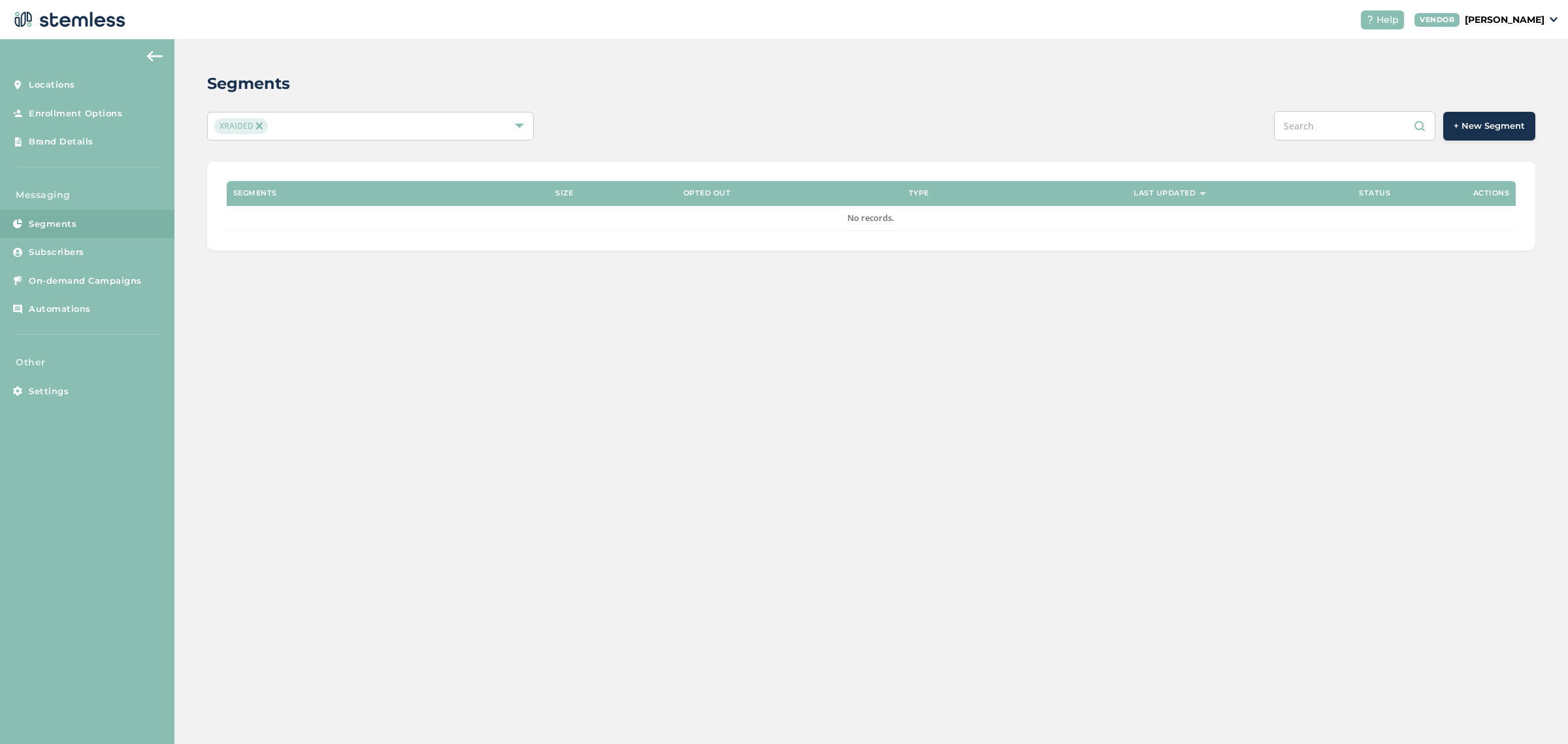
click at [1485, 127] on span "+ New Segment" at bounding box center [1490, 126] width 71 height 13
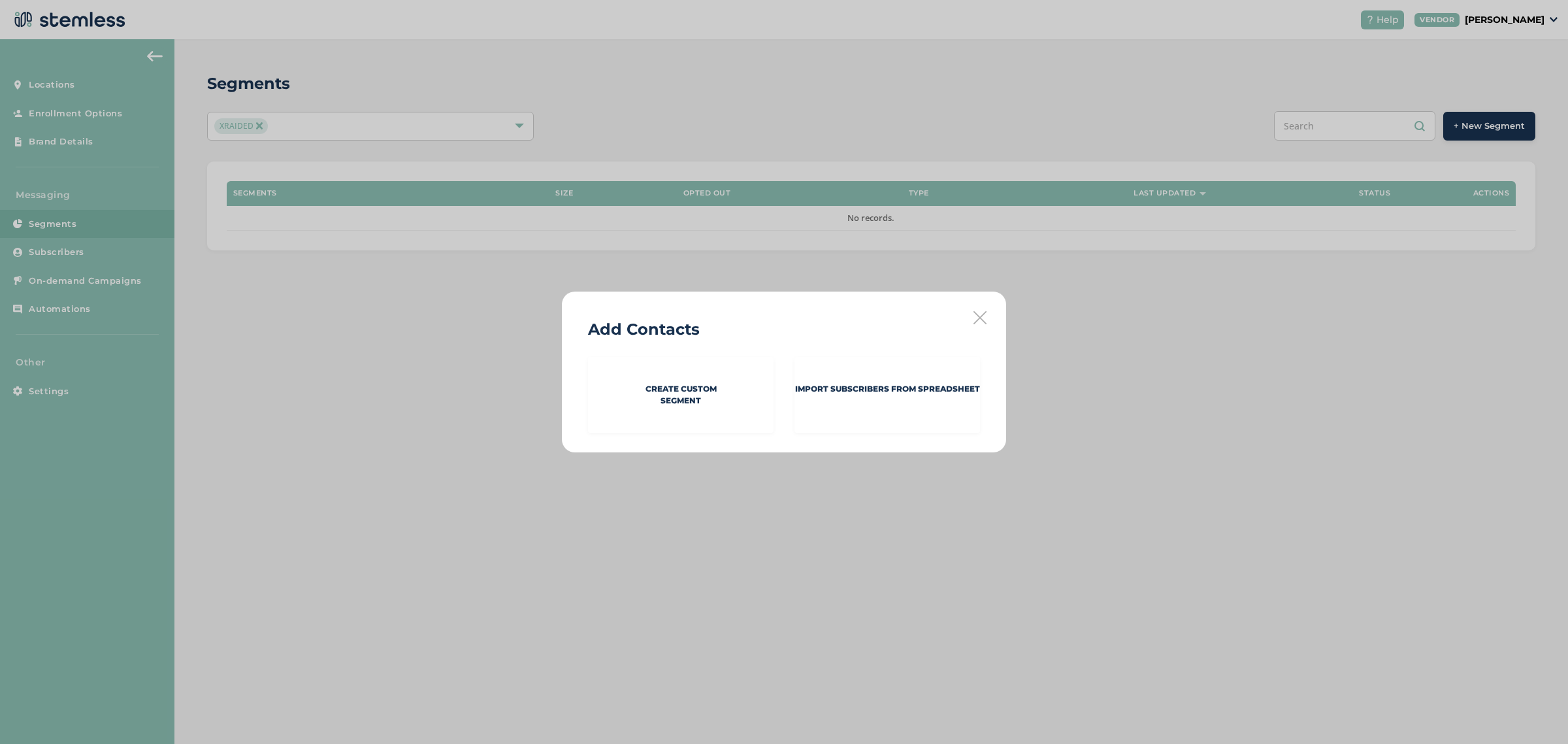
click at [226, 246] on div "Add Contacts Create Custom Segment Import Subscribers from spreadsheet" at bounding box center [784, 372] width 1568 height 744
click at [968, 306] on div "Add Contacts Create Custom Segment Import Subscribers from spreadsheet" at bounding box center [784, 372] width 444 height 161
click at [961, 317] on div "Add Contacts Create Custom Segment Import Subscribers from spreadsheet" at bounding box center [784, 372] width 444 height 161
click at [974, 312] on icon at bounding box center [980, 317] width 13 height 13
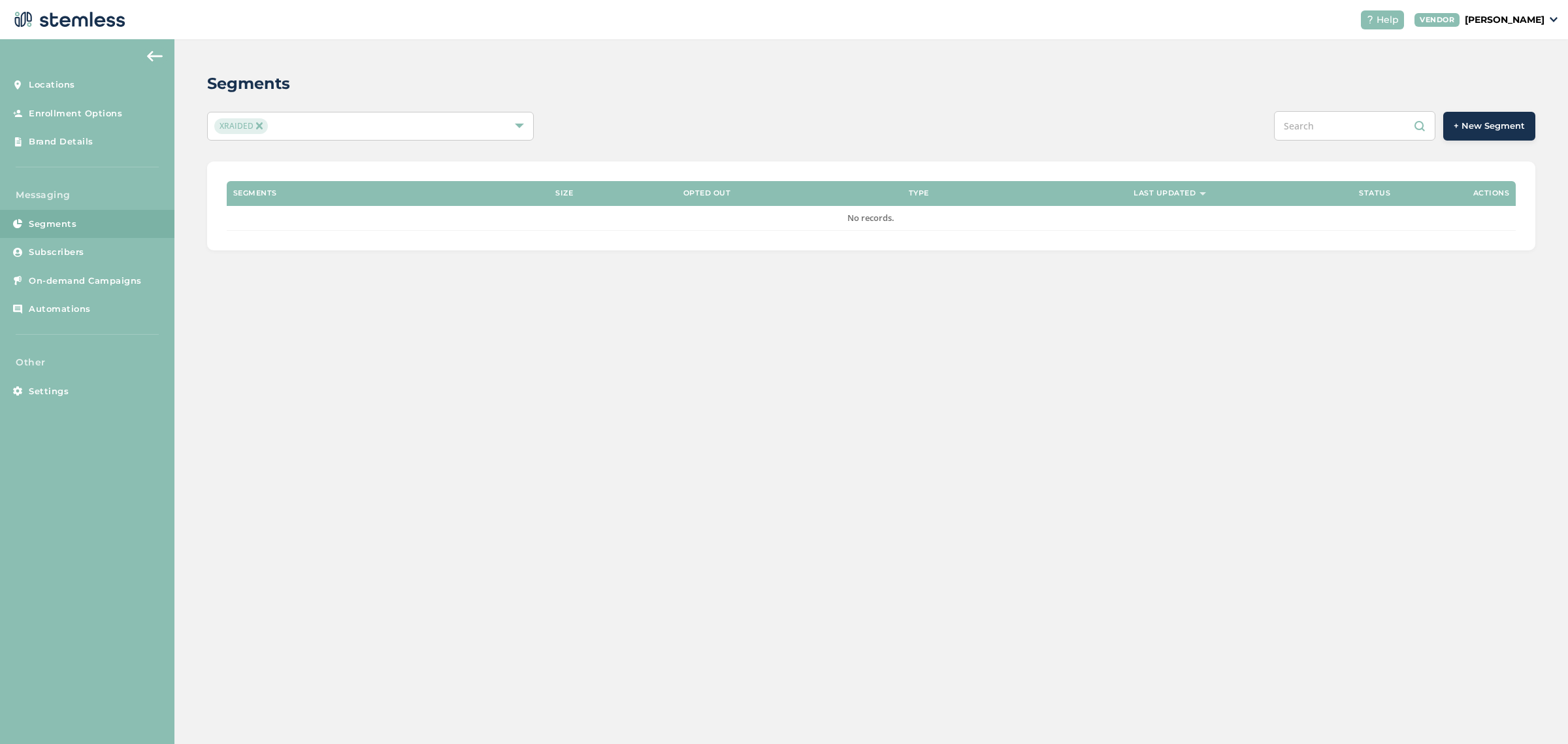
click at [158, 56] on img at bounding box center [155, 56] width 15 height 10
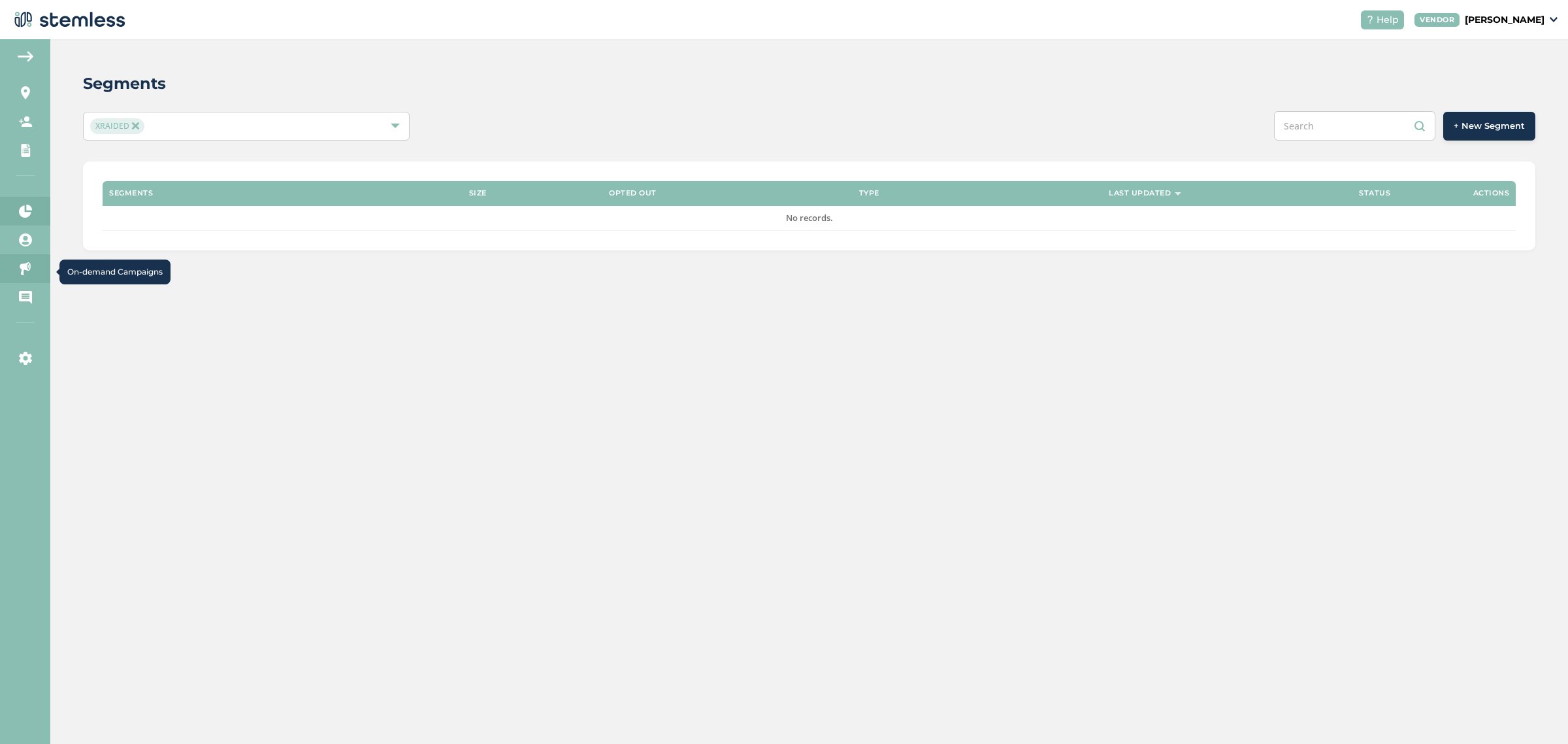
click at [27, 259] on link "On-demand Campaigns" at bounding box center [25, 268] width 50 height 29
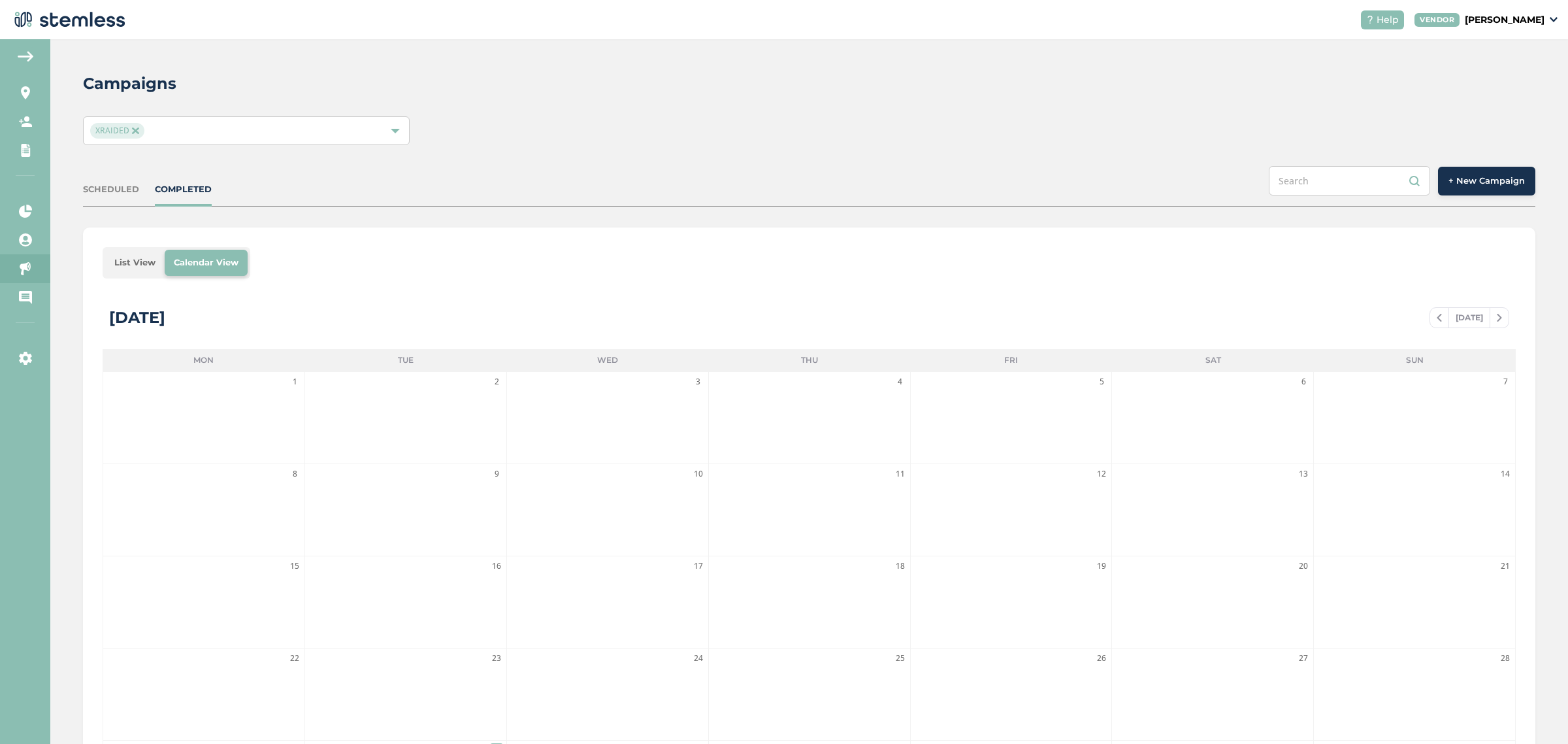
click at [794, 414] on li "4" at bounding box center [809, 417] width 201 height 92
click at [1465, 170] on button "+ New Campaign" at bounding box center [1486, 181] width 97 height 29
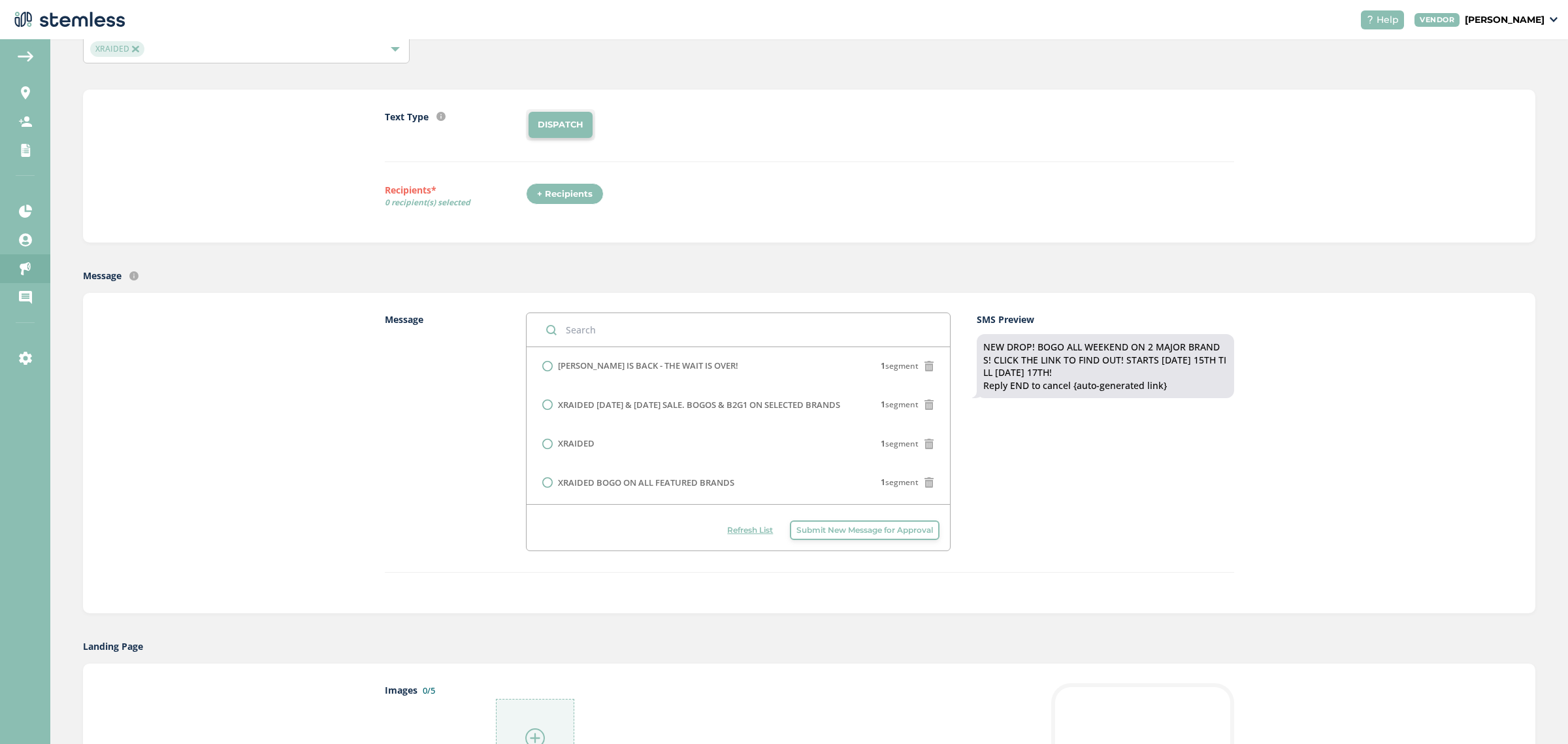
scroll to position [262, 0]
click at [837, 527] on span "Submit New Message for Approval" at bounding box center [865, 530] width 137 height 12
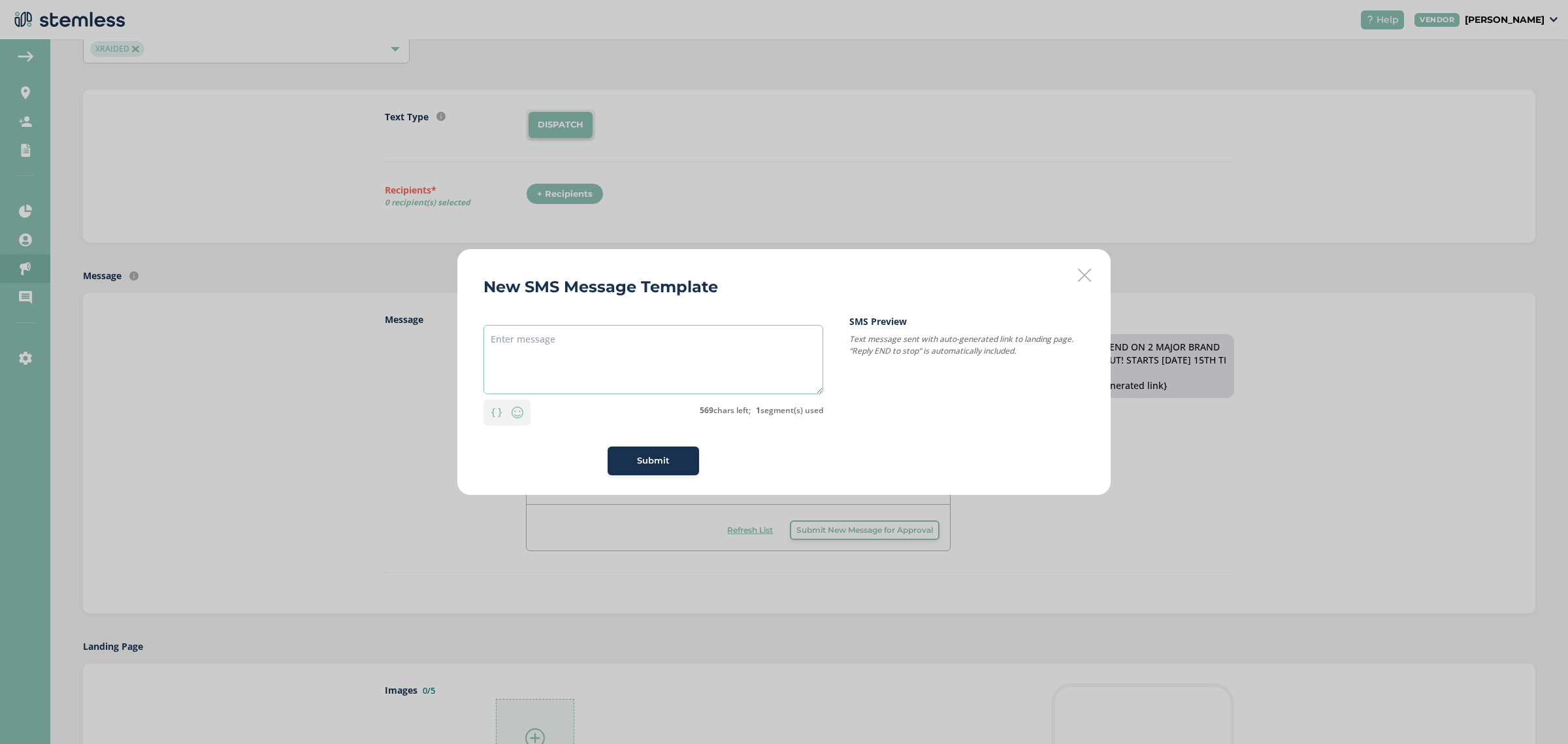
click at [622, 377] on textarea at bounding box center [653, 359] width 340 height 69
drag, startPoint x: 676, startPoint y: 348, endPoint x: 325, endPoint y: 338, distance: 351.1
click at [325, 338] on div "New SMS Message Template EVERY THURSDAY IS PLUGPLAY DAY! Personalization Emoji …" at bounding box center [784, 372] width 1568 height 744
drag, startPoint x: 710, startPoint y: 335, endPoint x: 629, endPoint y: 345, distance: 81.6
click at [709, 335] on textarea "EVERY THURSDAY IS PLUGPLAY DAY!" at bounding box center [653, 359] width 340 height 69
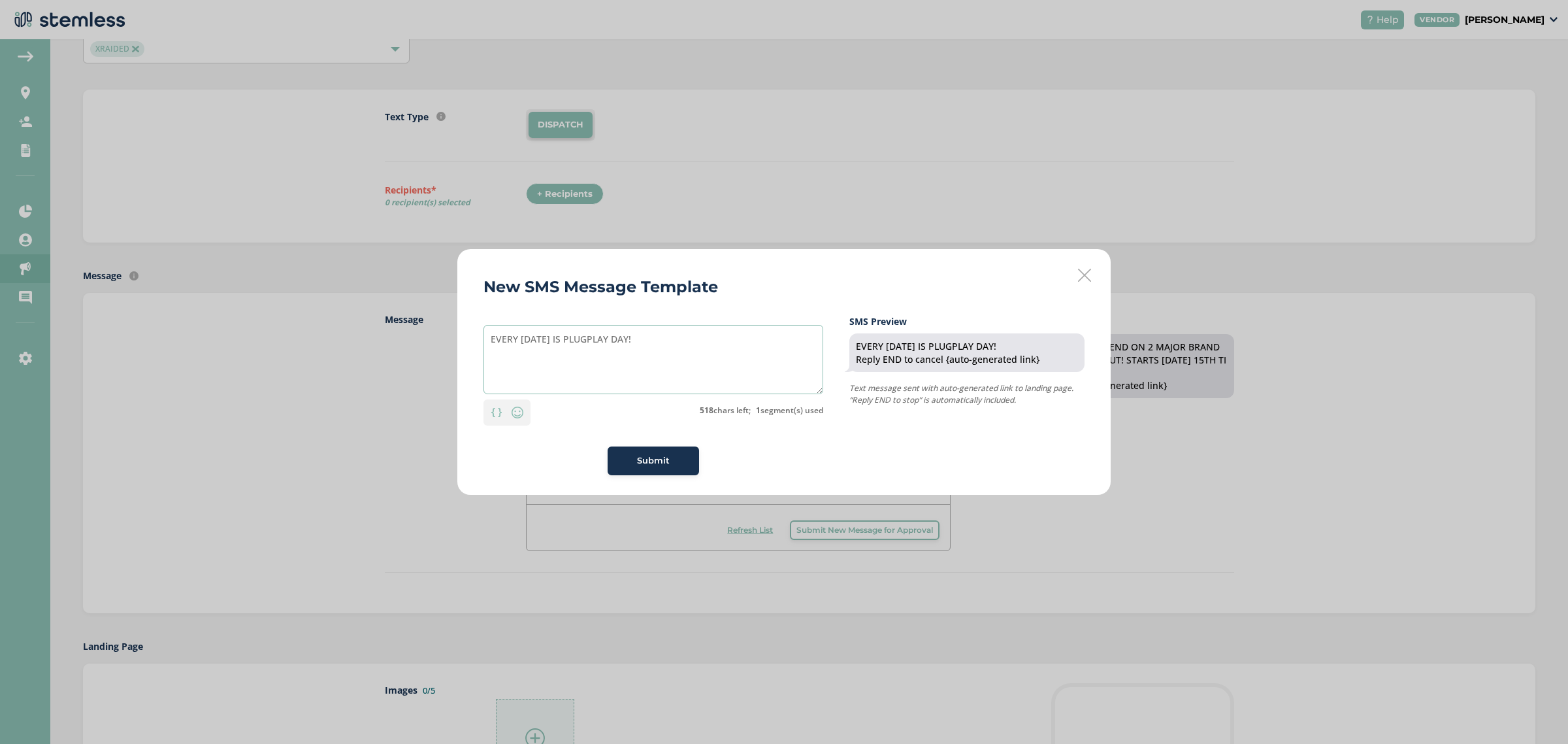
click at [710, 342] on textarea "EVERY THURSDAY IS PLUGPLAY DAY!" at bounding box center [653, 359] width 340 height 69
click at [684, 339] on textarea "EVERY THURSDAY IS PLUGPLAY DAY!" at bounding box center [653, 359] width 340 height 69
click at [579, 339] on textarea "EVERY THURSDAY IS PLUGPLAY DAY AT XRAIDED! BOGO ON PLUGPLAY, BUY AN AIO GET A F…" at bounding box center [653, 359] width 340 height 69
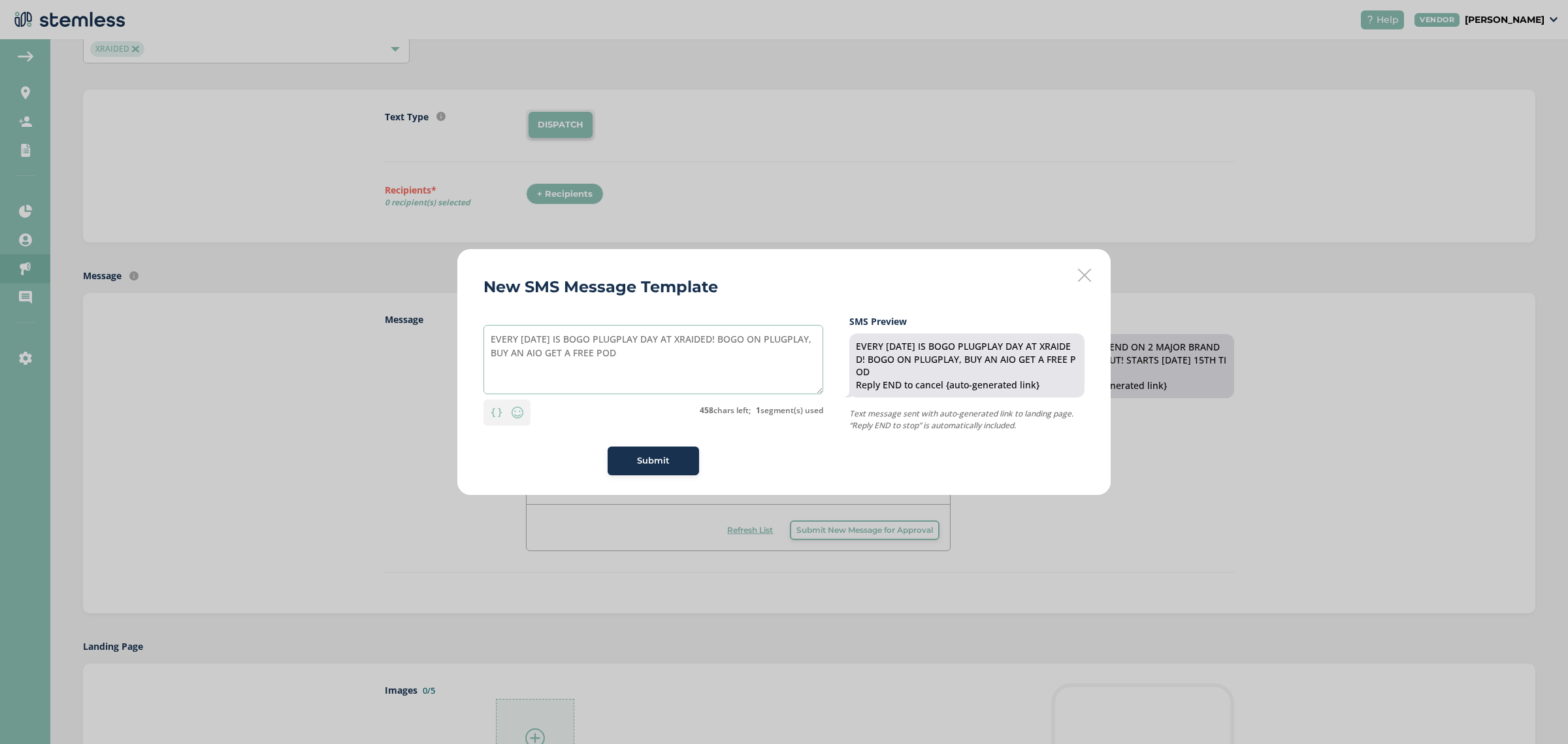
drag, startPoint x: 733, startPoint y: 337, endPoint x: 795, endPoint y: 335, distance: 62.0
click at [795, 335] on textarea "EVERY THURSDAY IS BOGO PLUGPLAY DAY AT XRAIDED! BOGO ON PLUGPLAY, BUY AN AIO GE…" at bounding box center [653, 359] width 340 height 69
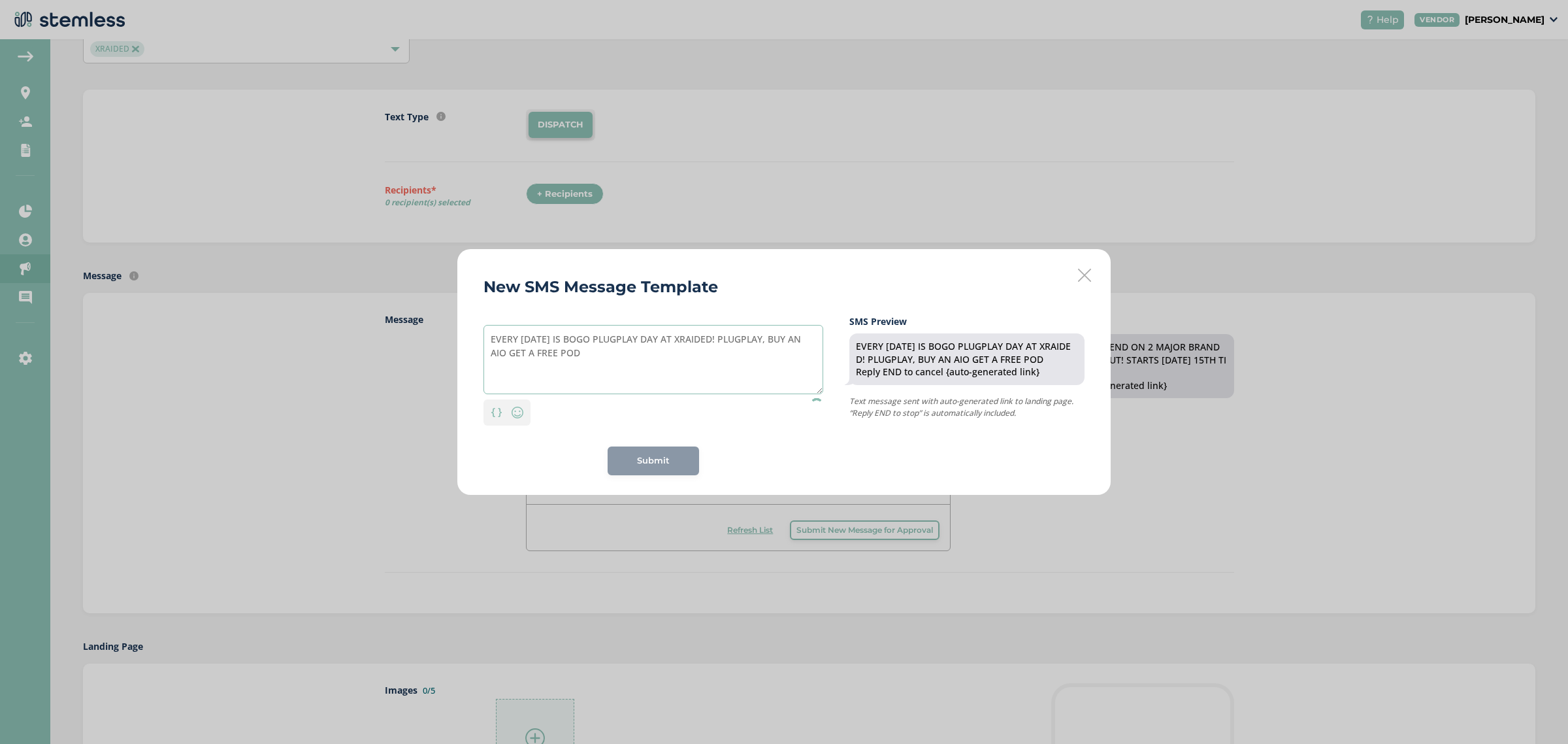
click at [726, 340] on textarea "EVERY THURSDAY IS BOGO PLUGPLAY DAY AT XRAIDED! PLUGPLAY, BUY AN AIO GET A FREE…" at bounding box center [653, 359] width 340 height 69
click at [781, 339] on textarea "EVERY THURSDAY IS BOGO PLUGPLAY DAY AT XRAIDED! PLUGPLAY, BUY AN AIO GET A FREE…" at bounding box center [653, 359] width 340 height 69
click at [714, 338] on textarea "EVERY THURSDAY IS BOGO PLUGPLAY DAY AT XRAIDED! BUY AN AIO GET A FREE POD" at bounding box center [653, 359] width 340 height 69
click at [766, 338] on textarea "EVERY THURSDAY IS BOGO PLUGPLAY DAY AT XRAIDED! BUY AN AIO GET A FREE POD" at bounding box center [653, 359] width 340 height 69
click at [720, 342] on textarea "EVERY THURSDAY IS BOGO PLUGPLAY DAY AT XRAIDED! BUY 1 AIO GET A FREE POD" at bounding box center [653, 359] width 340 height 69
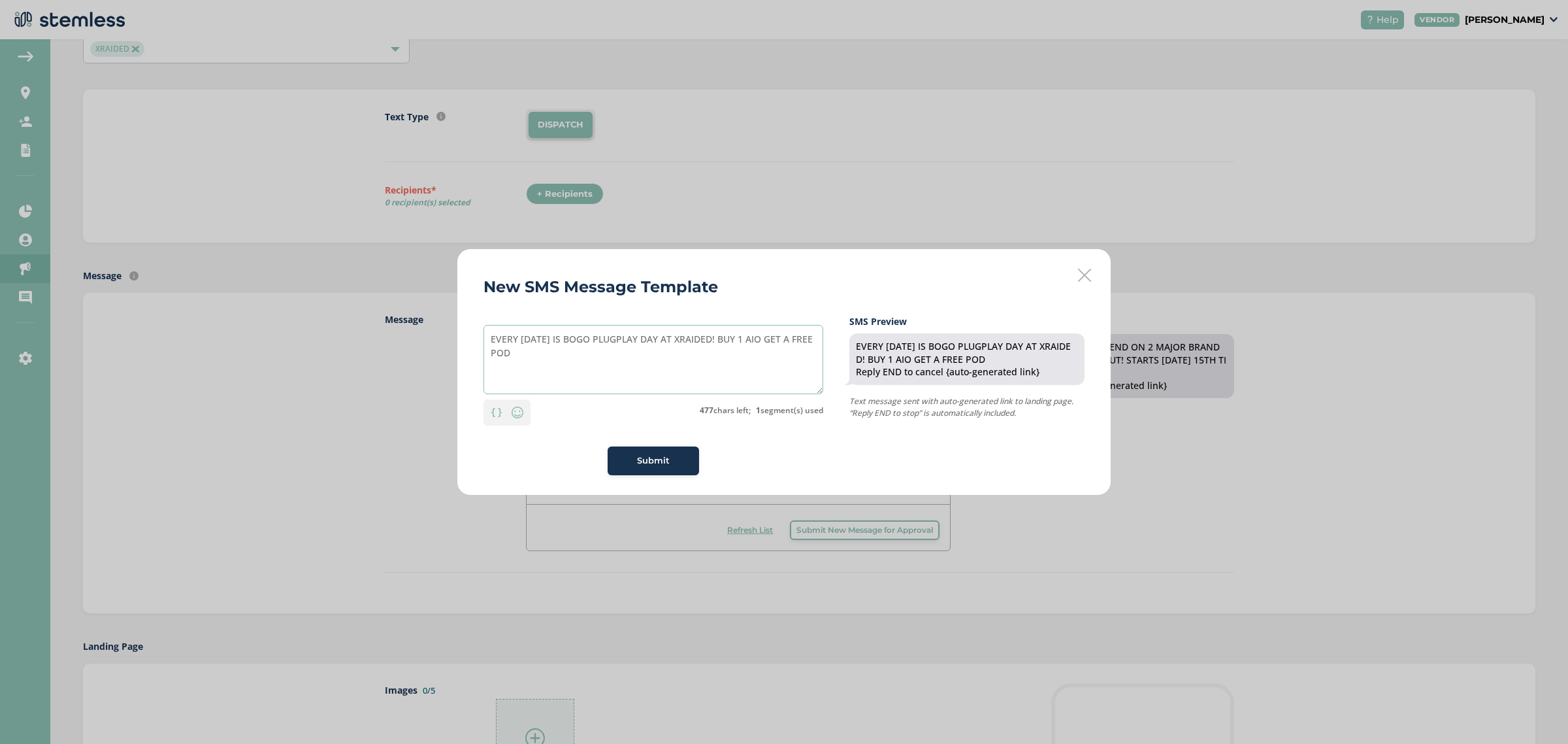
click at [809, 344] on textarea "EVERY THURSDAY IS BOGO PLUGPLAY DAY AT XRAIDED! BUY 1 AIO GET A FREE POD" at bounding box center [653, 359] width 340 height 69
click at [522, 358] on textarea "EVERY THURSDAY IS BOGO PLUGPLAY DAY AT XRAIDED! BUY 1 AIO GET 1FREE POD" at bounding box center [653, 359] width 340 height 69
click at [518, 356] on textarea "EVERY THURSDAY IS BOGO PLUGPLAY DAY AT XRAIDED! BUY 1 AIO GET 1FREE POD" at bounding box center [653, 359] width 340 height 69
click at [595, 348] on textarea "EVERY THURSDAY IS BOGO PLUGPLAY DAY AT XRAIDED! BUY 1 AIO GET 1 POD" at bounding box center [653, 359] width 340 height 69
drag, startPoint x: 613, startPoint y: 351, endPoint x: 624, endPoint y: 351, distance: 11.0
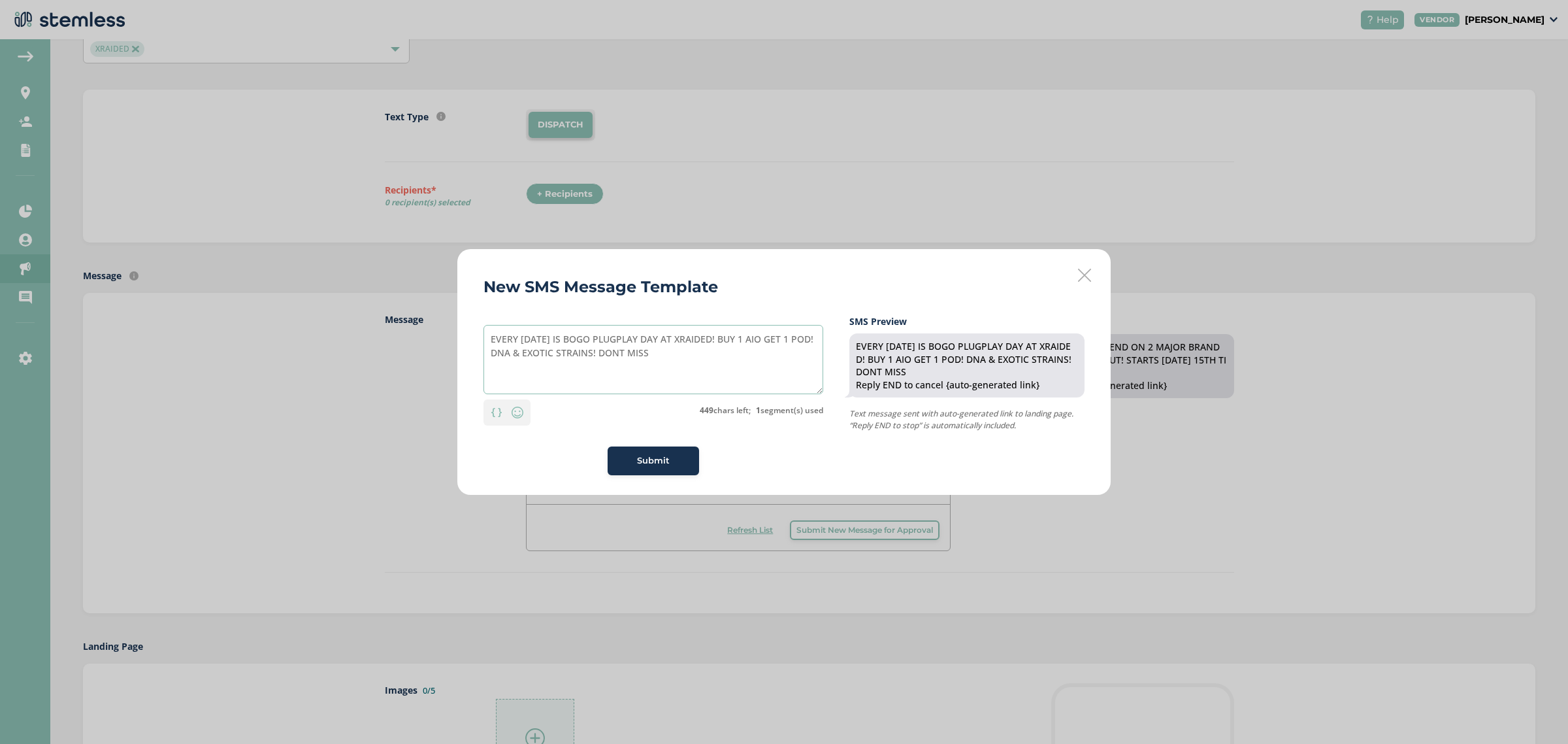
click at [613, 351] on textarea "EVERY THURSDAY IS BOGO PLUGPLAY DAY AT XRAIDED! BUY 1 AIO GET 1 POD! DNA & EXOT…" at bounding box center [653, 359] width 340 height 69
click at [616, 355] on textarea "EVERY THURSDAY IS BOGO PLUGPLAY DAY AT XRAIDED! BUY 1 AIO GET 1 POD! DNA & EXOT…" at bounding box center [653, 359] width 340 height 69
click at [513, 356] on textarea "EVERY THURSDAY IS BOGO PLUGPLAY DAY AT XRAIDED! BUY 1 AIO GET 1 POD! DNA & EXOT…" at bounding box center [653, 359] width 340 height 69
click at [722, 353] on textarea "EVERY THURSDAY IS BOGO PLUGPLAY DAY AT XRAIDED! BUY 1 AIO GET 1 POD! OFFER ON D…" at bounding box center [653, 359] width 340 height 69
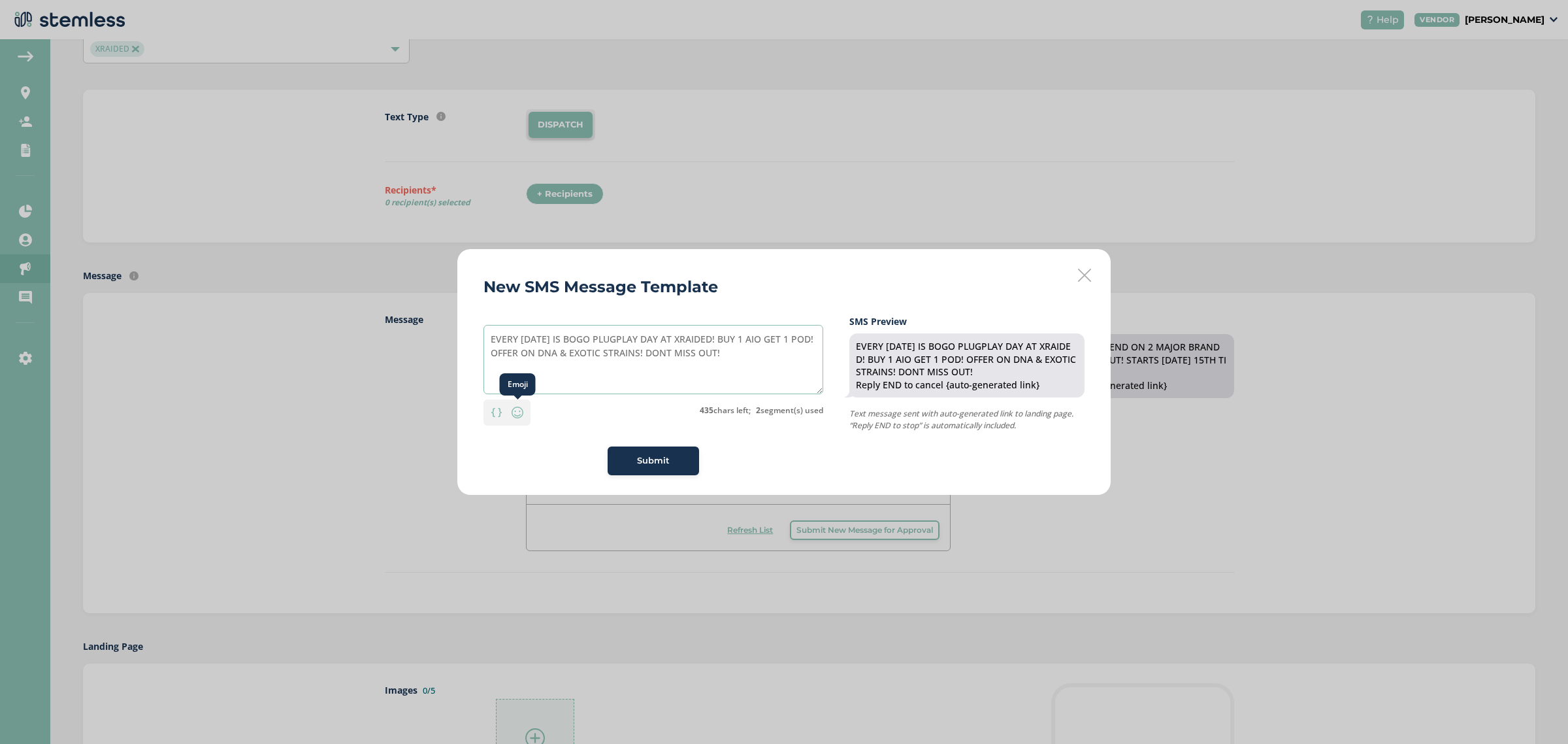
type textarea "EVERY THURSDAY IS BOGO PLUGPLAY DAY AT XRAIDED! BUY 1 AIO GET 1 POD! OFFER ON D…"
click at [517, 413] on img at bounding box center [518, 412] width 15 height 15
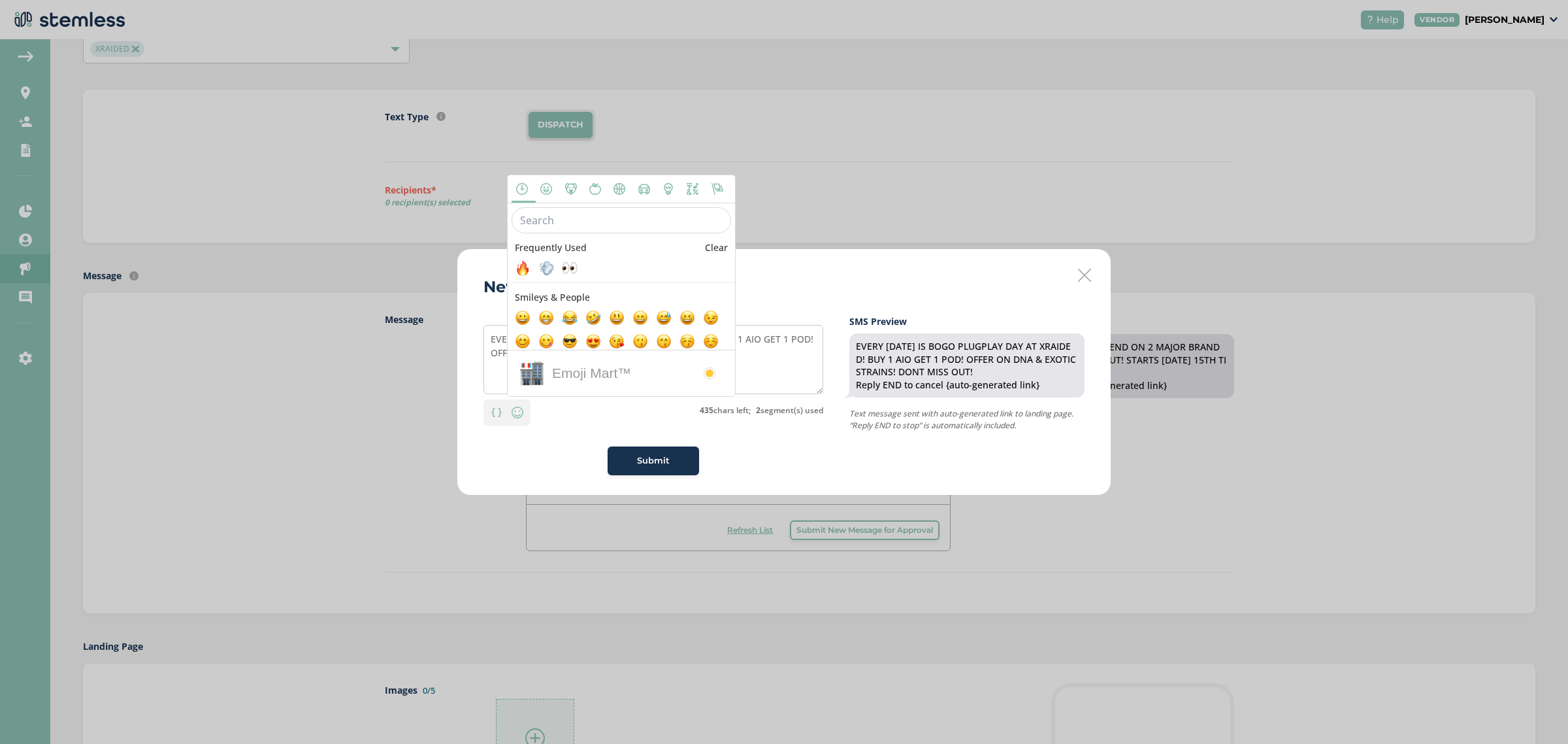
click at [605, 219] on input "text" at bounding box center [622, 220] width 219 height 26
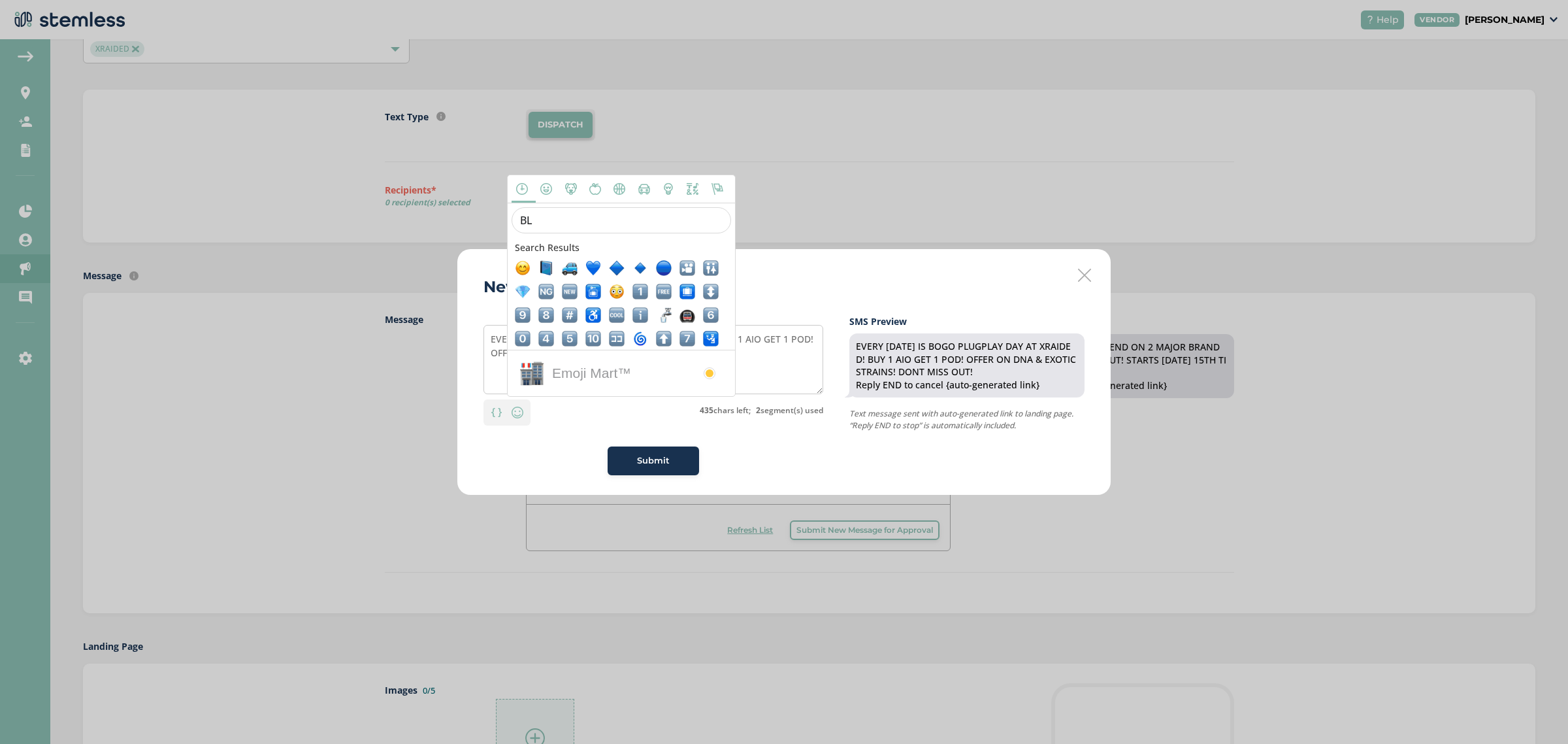
type input "B"
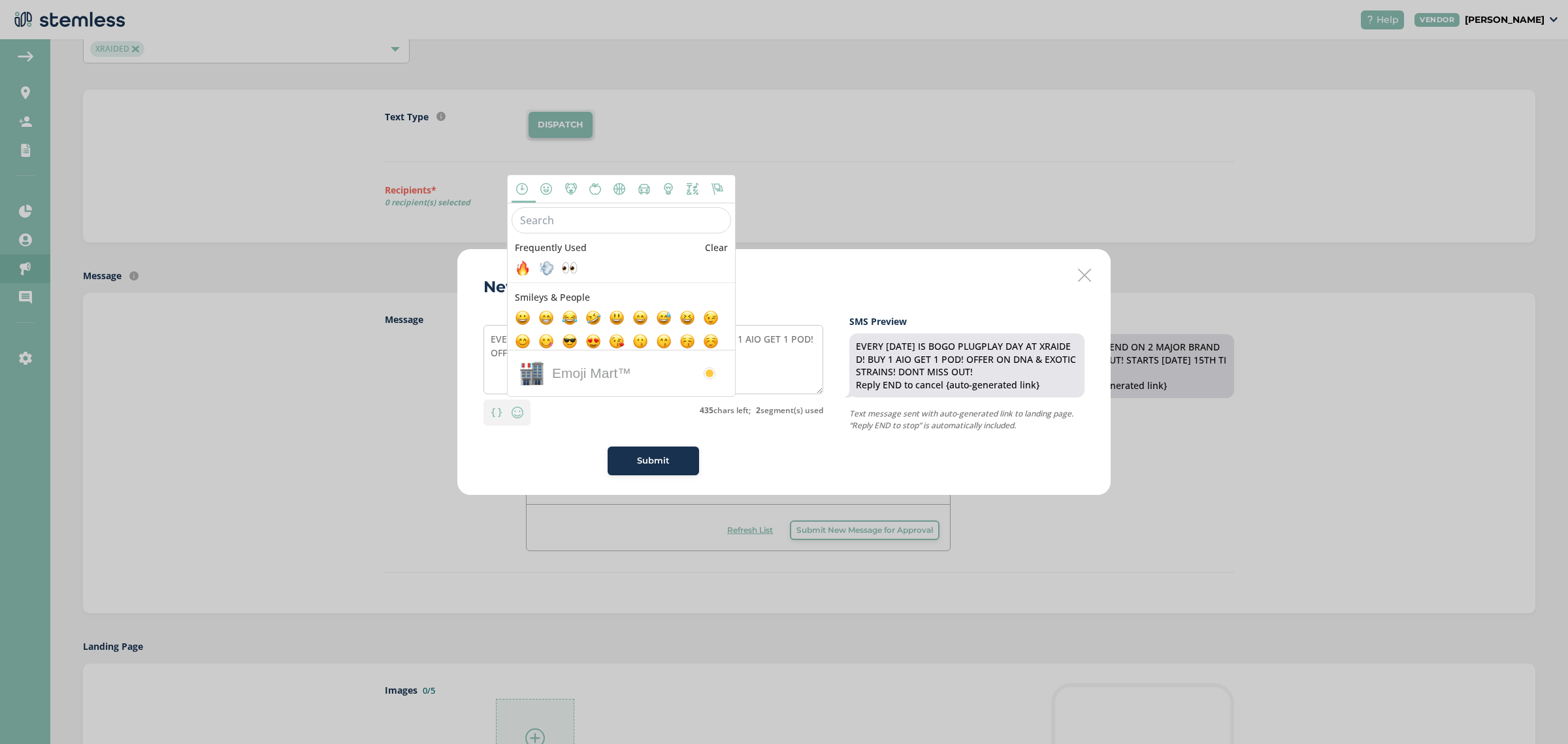
click at [548, 195] on icon at bounding box center [546, 189] width 15 height 12
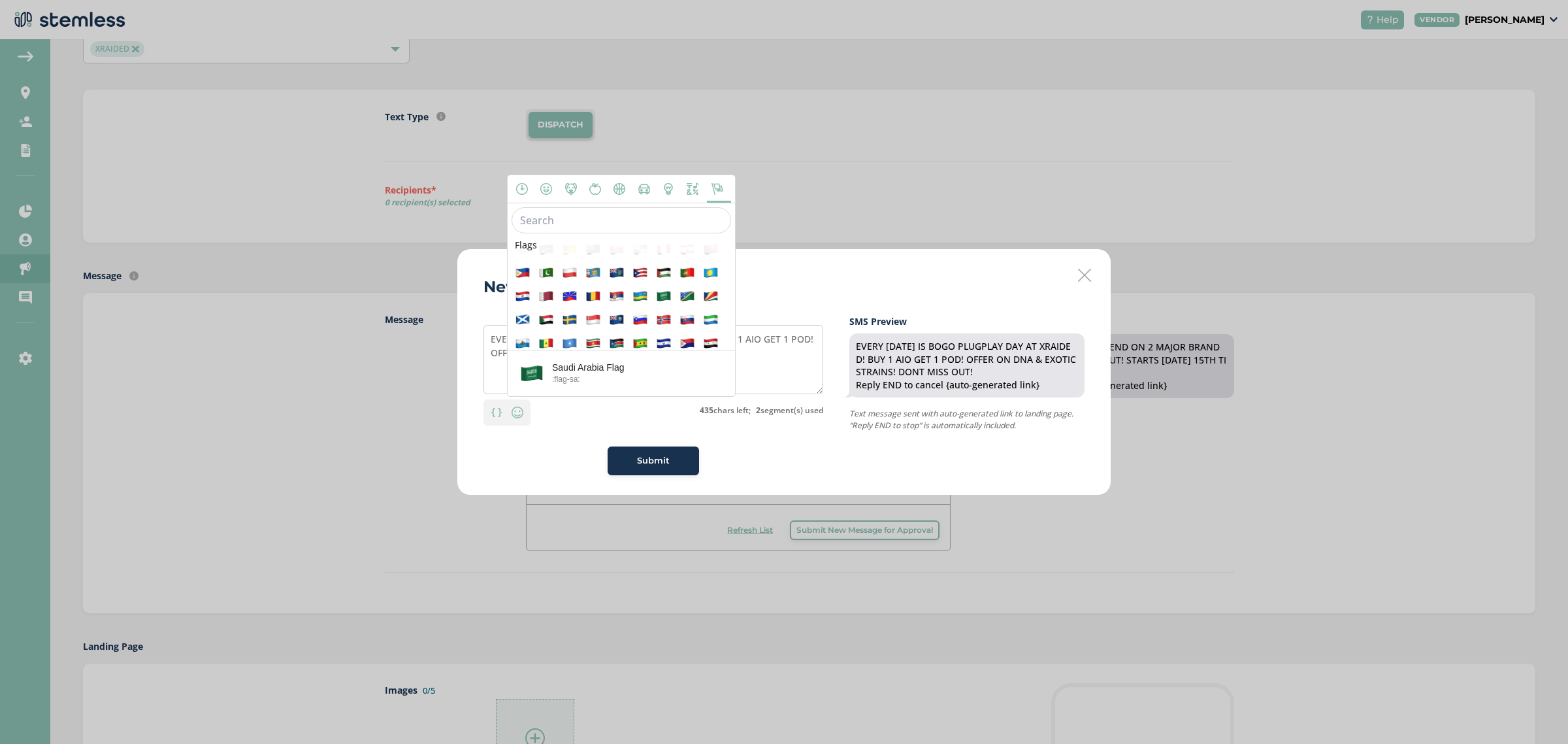
scroll to position [4284, 0]
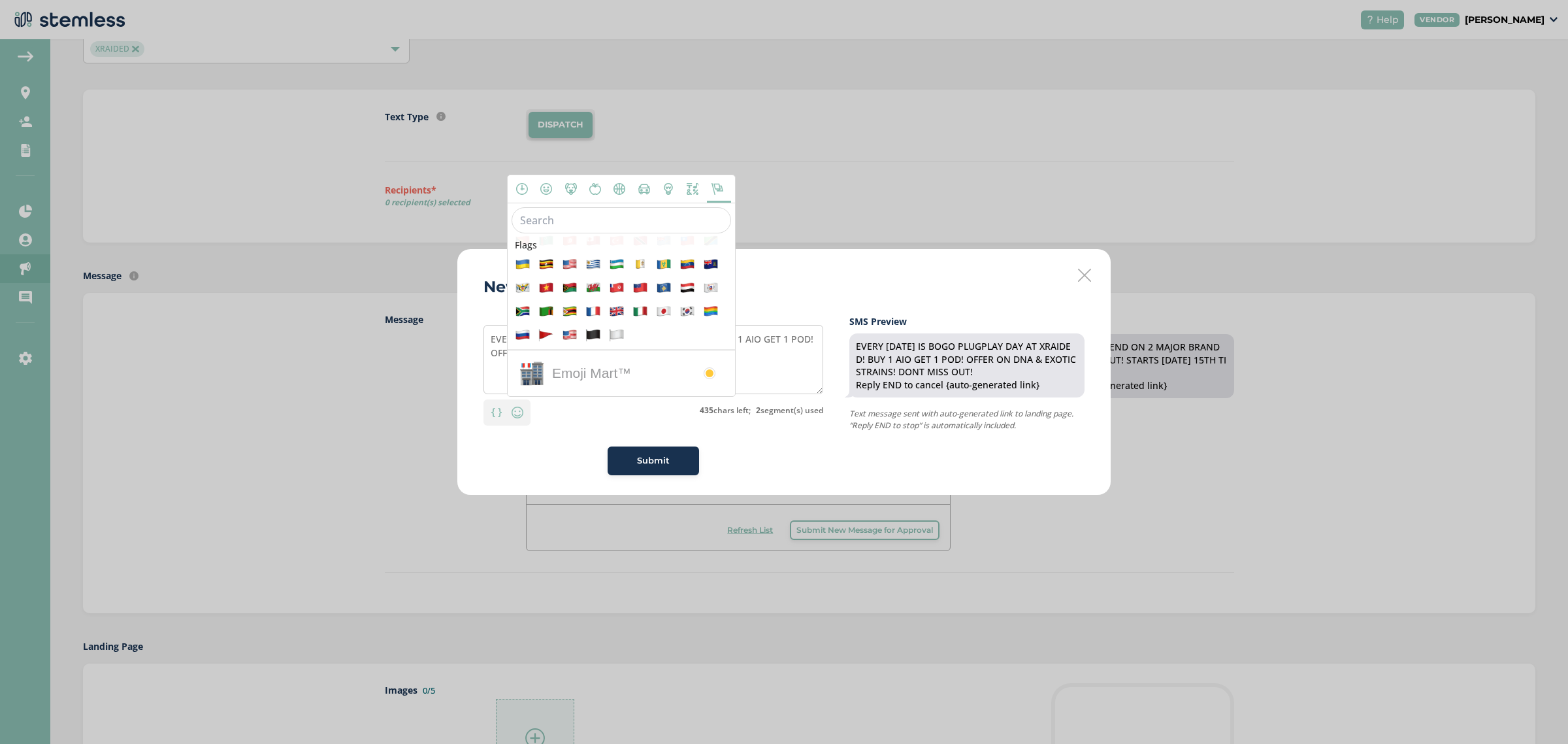
click at [573, 191] on icon at bounding box center [571, 189] width 12 height 12
click at [589, 191] on icon at bounding box center [595, 189] width 12 height 12
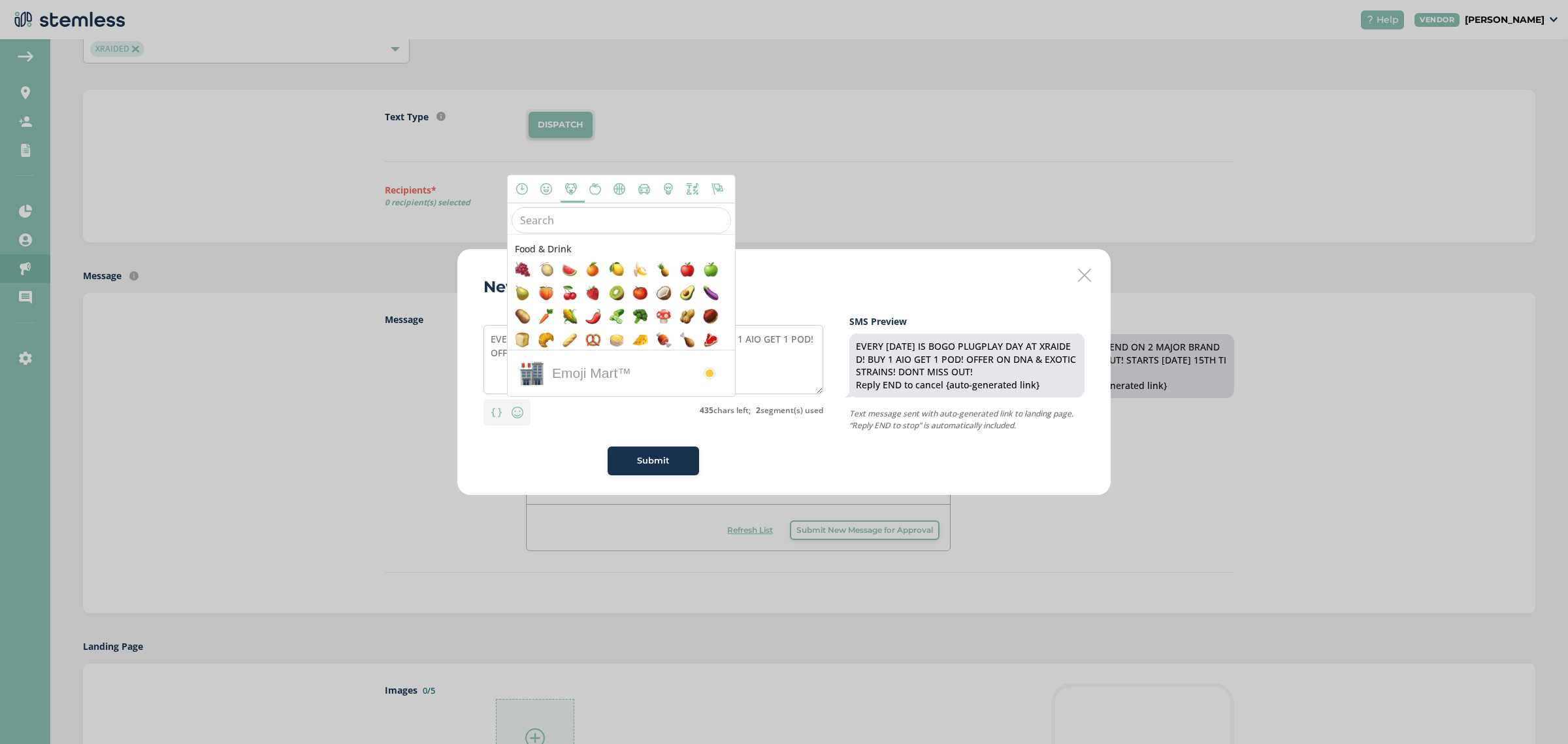
click at [624, 190] on icon at bounding box center [620, 189] width 12 height 12
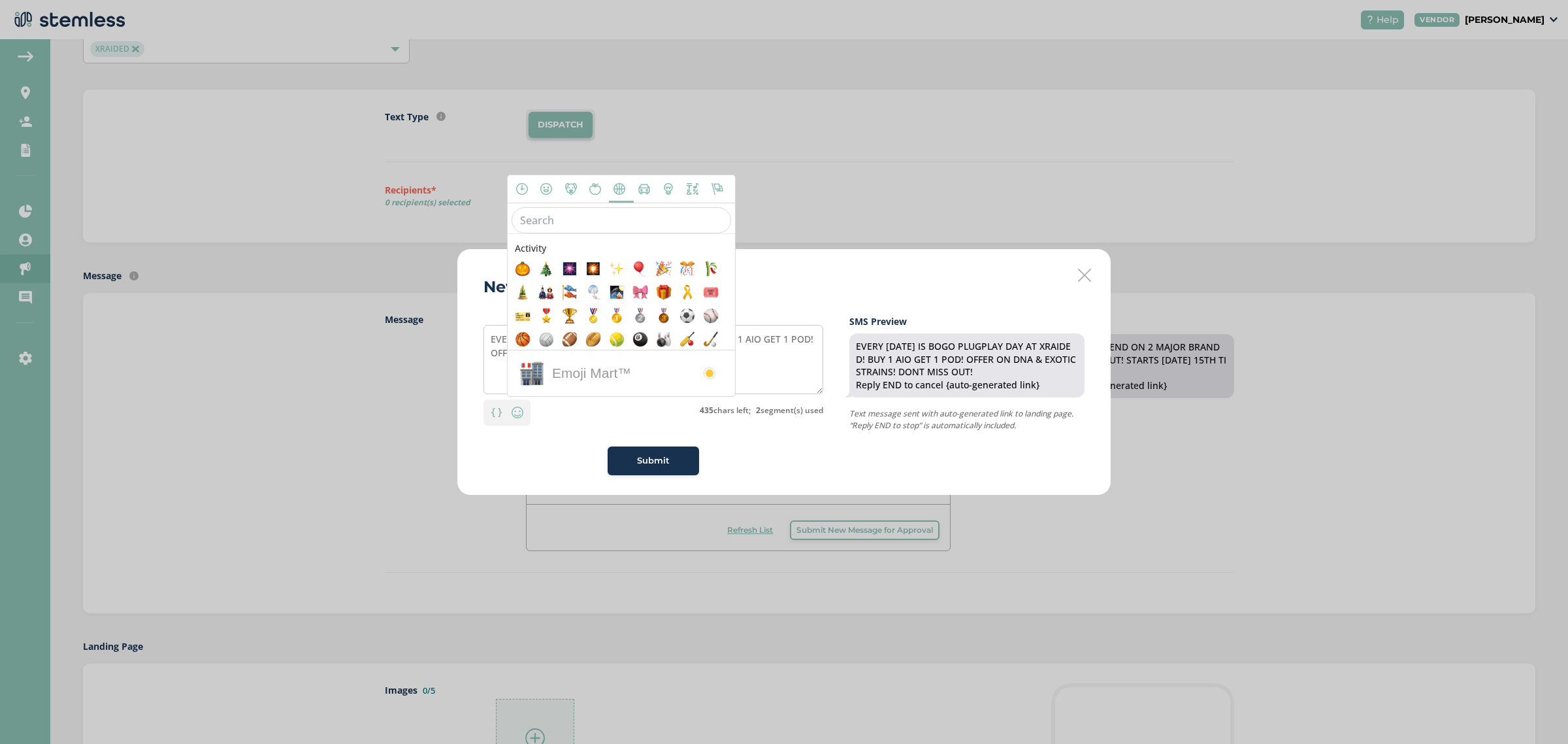
click at [665, 219] on input "text" at bounding box center [622, 220] width 219 height 26
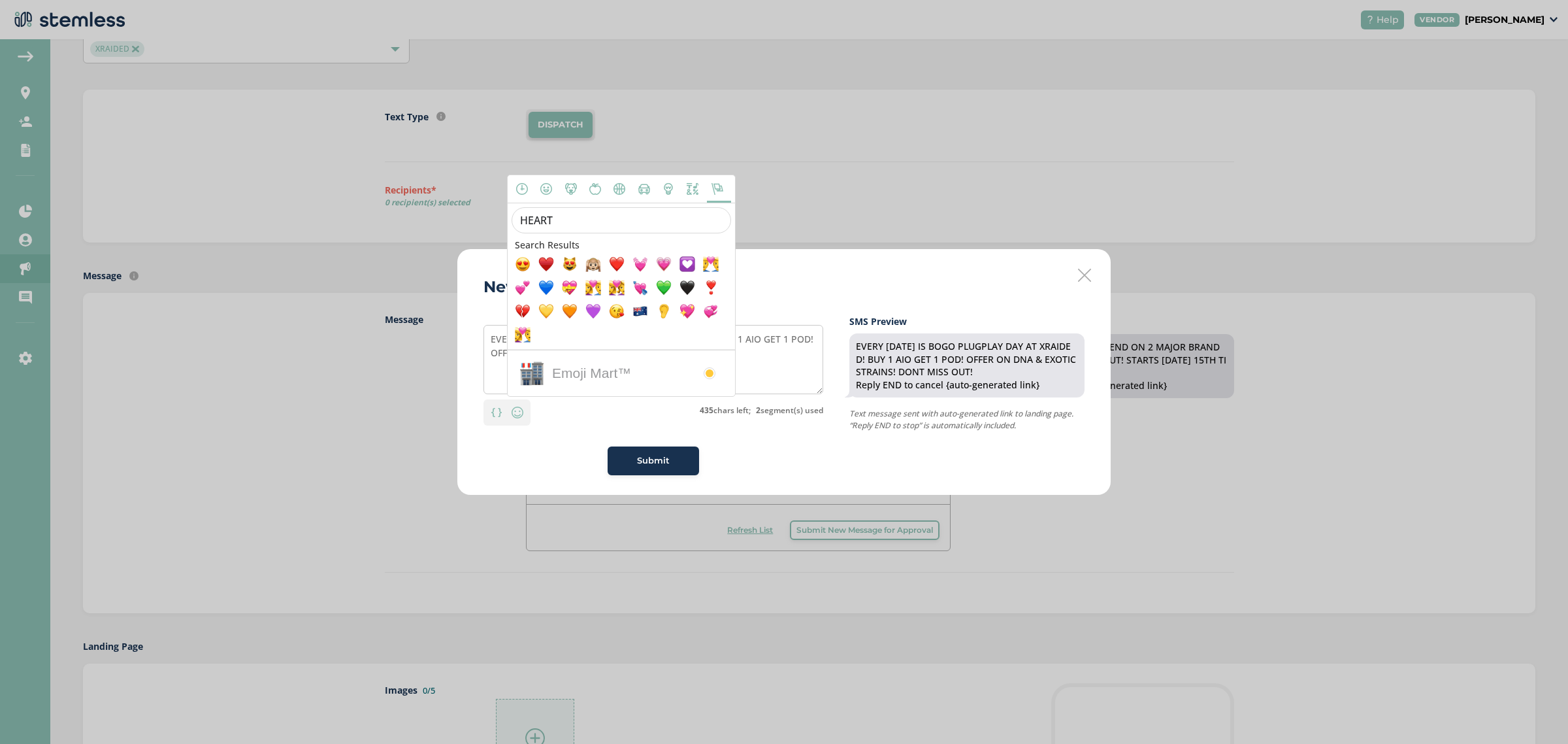
scroll to position [0, 0]
type input "HEART"
click at [520, 291] on span at bounding box center [522, 291] width 15 height 15
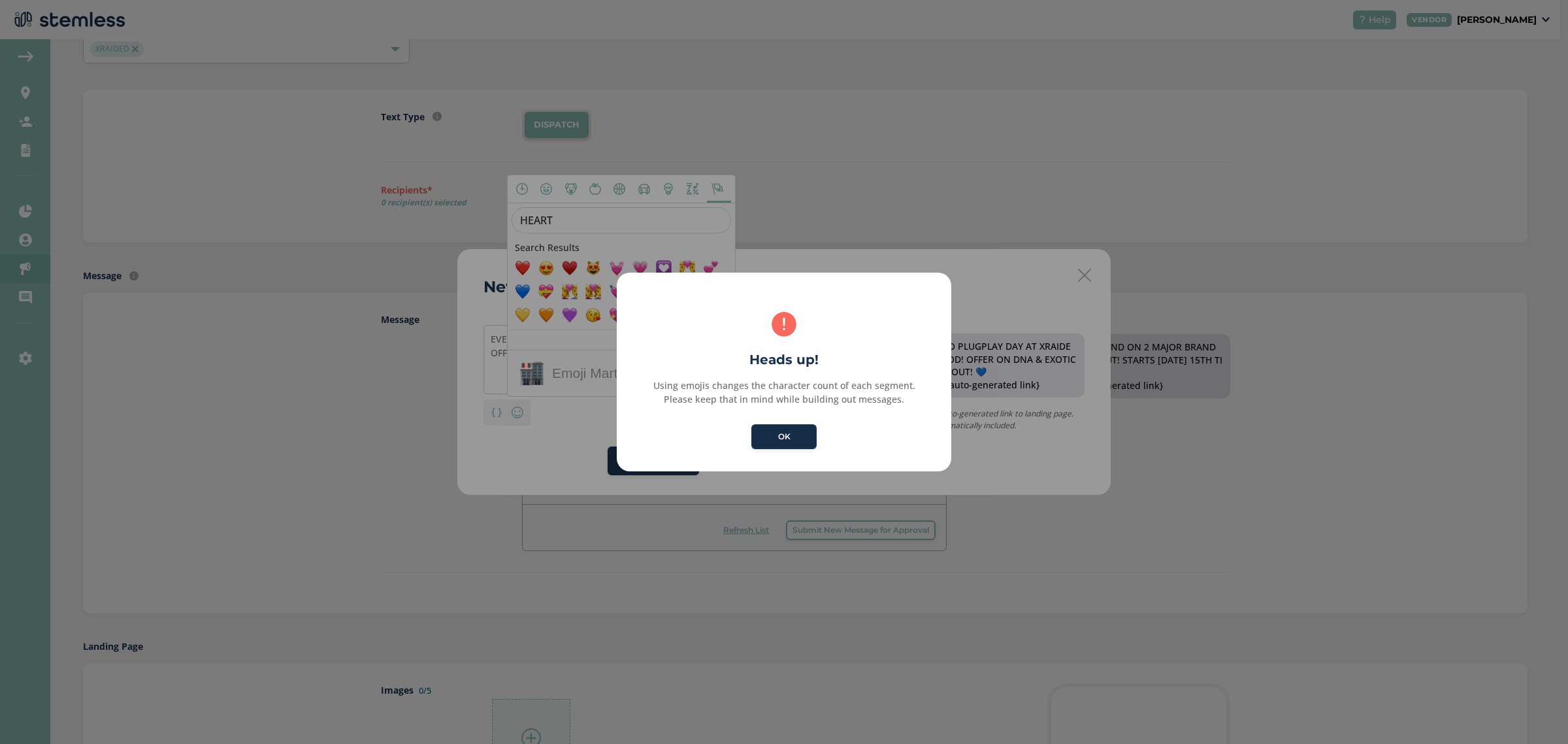
click at [801, 438] on button "OK" at bounding box center [784, 437] width 66 height 25
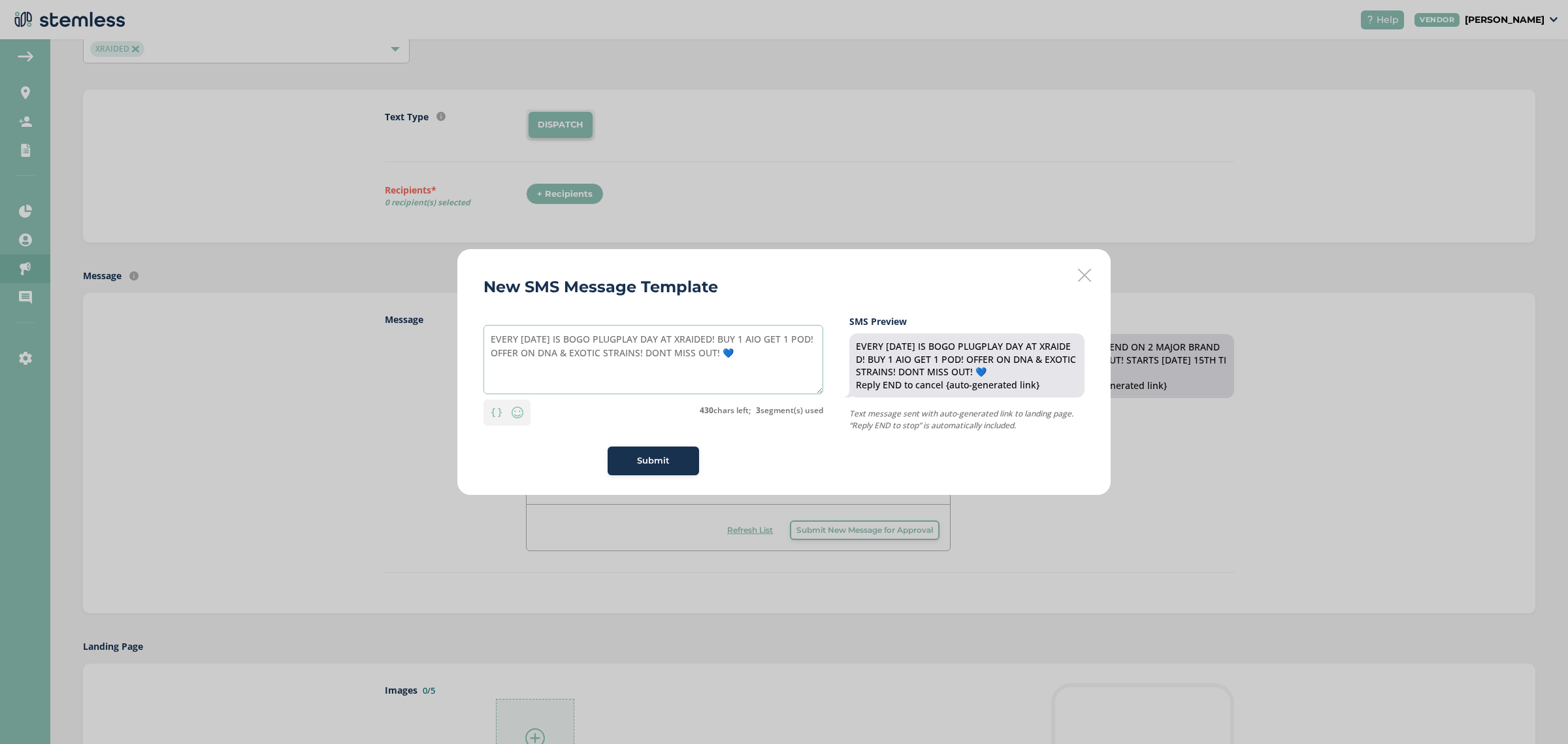
click at [782, 360] on textarea "EVERY THURSDAY IS BOGO PLUGPLAY DAY AT XRAIDED! BUY 1 AIO GET 1 POD! OFFER ON D…" at bounding box center [653, 359] width 340 height 69
click at [642, 367] on textarea "EVERY THURSDAY IS BOGO PLUGPLAY DAY AT XRAIDED! BUY 1 AIO GET 1 POD! OFFER ON D…" at bounding box center [653, 359] width 340 height 69
click at [606, 370] on textarea "EVERY THURSDAY IS BOGO PLUGPLAY DAY AT XRAIDED! BUY 1 AIO GET 1 POD! OFFER ON D…" at bounding box center [653, 359] width 340 height 69
click at [527, 389] on textarea "EVERY THURSDAY IS BOGO PLUGPLAY DAY AT XRAIDED! BUY 1 AIO GET 1 POD! OFFER ON D…" at bounding box center [653, 359] width 340 height 69
click at [497, 381] on textarea "EVERY THURSDAY IS BOGO PLUGPLAY DAY AT XRAIDED! BUY 1 AIO GET 1 POD! OFFER ON D…" at bounding box center [653, 359] width 340 height 69
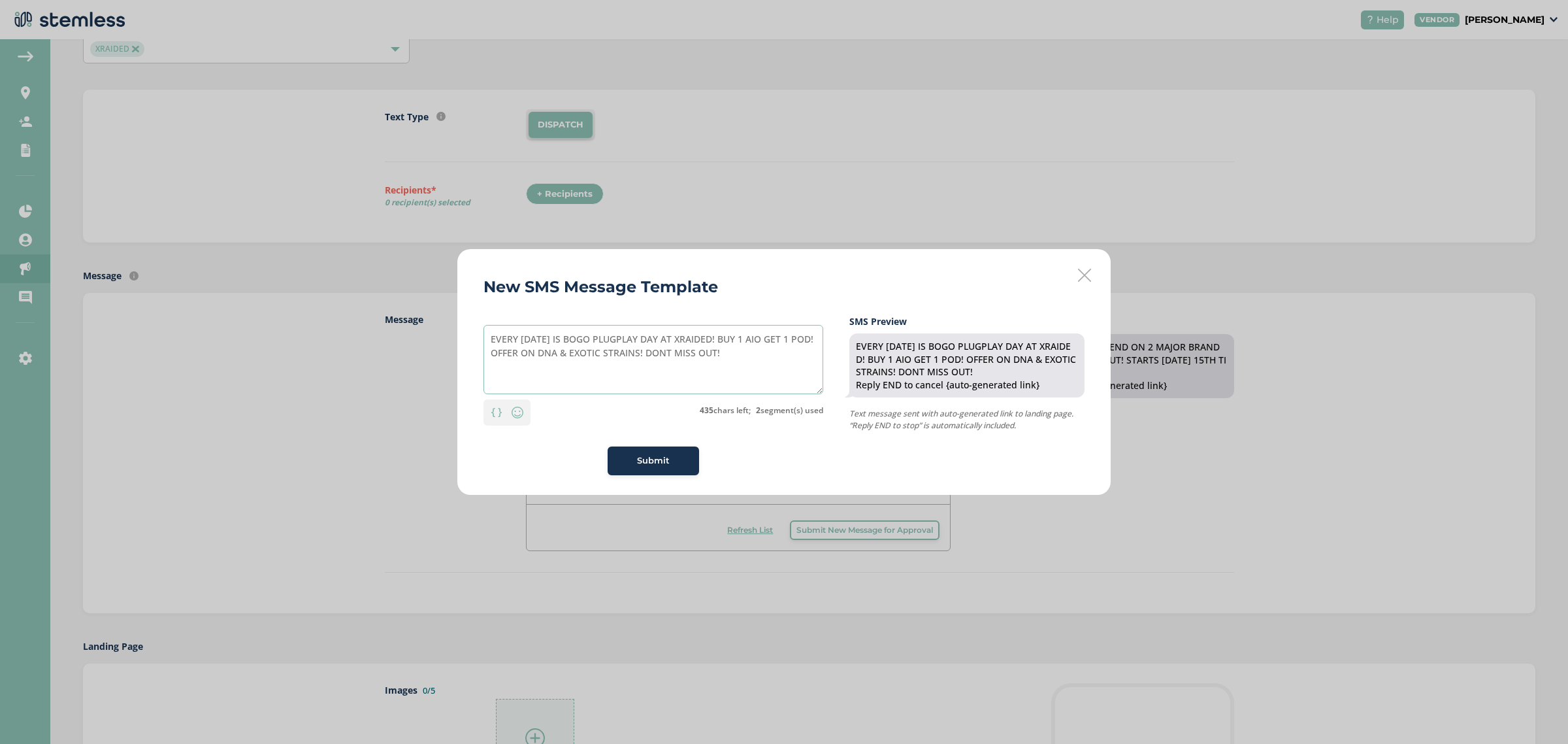
click at [497, 381] on textarea "EVERY THURSDAY IS BOGO PLUGPLAY DAY AT XRAIDED! BUY 1 AIO GET 1 POD! OFFER ON D…" at bounding box center [653, 359] width 340 height 69
click at [902, 351] on div "EVERY THURSDAY IS BOGO PLUGPLAY DAY AT XRAIDED! BUY 1 AIO GET 1 POD! OFFER ON D…" at bounding box center [967, 365] width 222 height 51
click at [791, 353] on textarea "EVERY THURSDAY IS BOGO PLUGPLAY DAY AT XRAIDED! BUY 1 AIO GET 1 POD! OFFER ON D…" at bounding box center [653, 359] width 340 height 69
drag, startPoint x: 673, startPoint y: 351, endPoint x: 805, endPoint y: 361, distance: 132.4
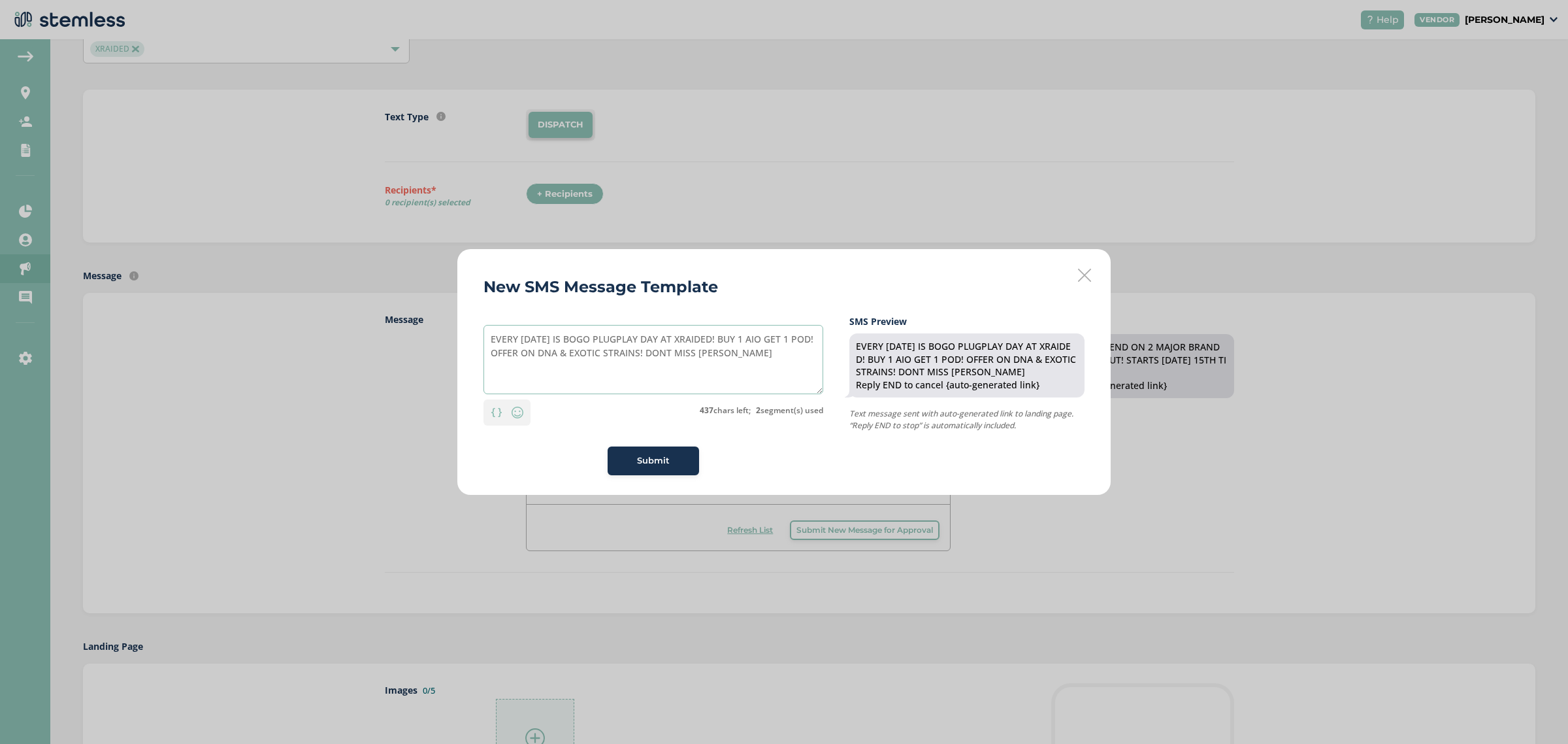
click at [805, 361] on textarea "EVERY THURSDAY IS BOGO PLUGPLAY DAY AT XRAIDED! BUY 1 AIO GET 1 POD! OFFER ON D…" at bounding box center [653, 359] width 340 height 69
drag, startPoint x: 518, startPoint y: 340, endPoint x: 314, endPoint y: 337, distance: 204.0
click at [314, 337] on div "New SMS Message Template EVERY THURSDAY IS BOGO PLUGPLAY DAY AT XRAIDED! BUY 1 …" at bounding box center [784, 372] width 1568 height 744
click at [572, 340] on textarea "NEW THURSDAY IS BOGO PLUGPLAY DAY AT XRAIDED! BUY 1 AIO GET 1 POD! OFFER ON DNA…" at bounding box center [653, 359] width 340 height 69
drag, startPoint x: 671, startPoint y: 340, endPoint x: 694, endPoint y: 342, distance: 23.1
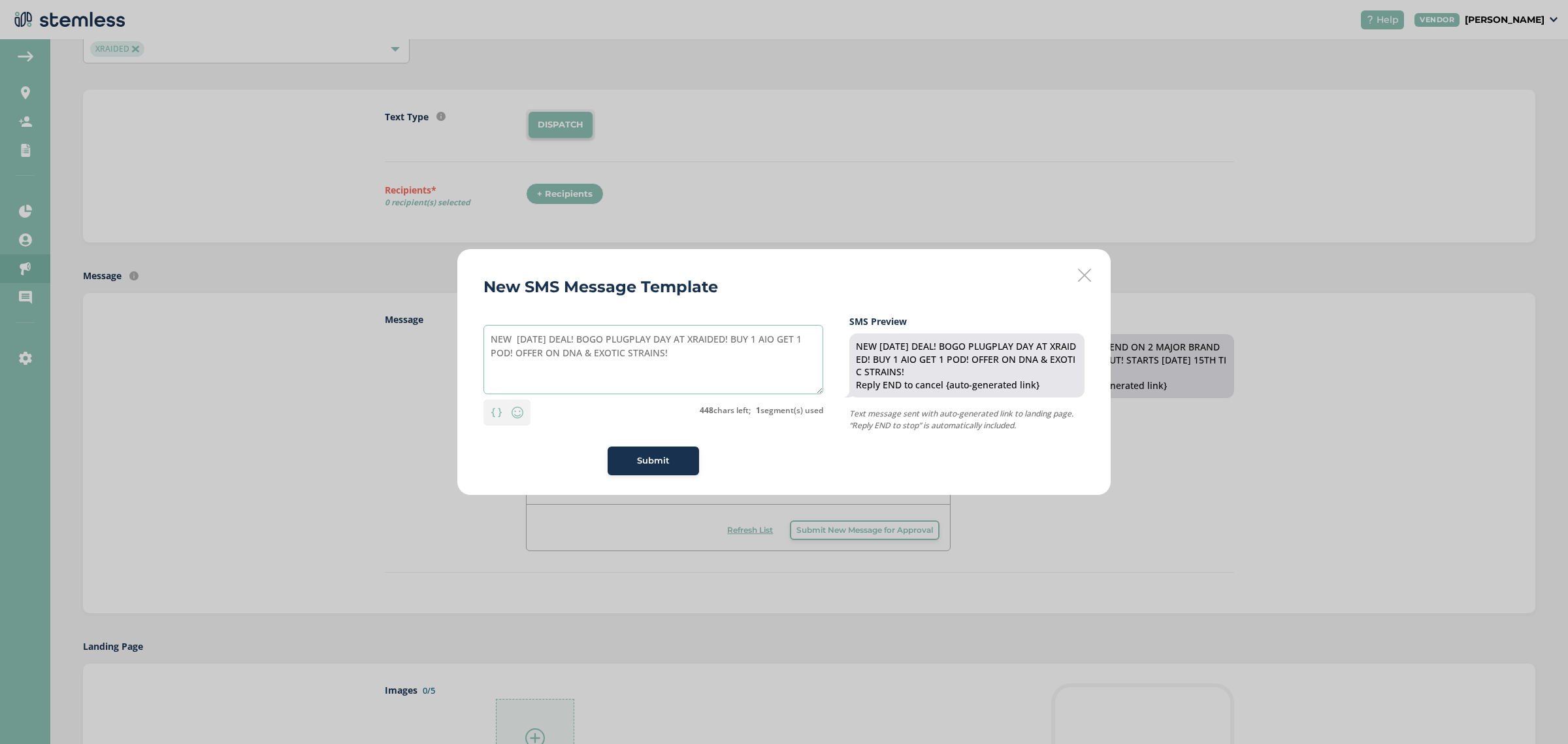
click at [694, 342] on textarea "NEW THURSDAY DEAL! BOGO PLUGPLAY DAY AT XRAIDED! BUY 1 AIO GET 1 POD! OFFER ON …" at bounding box center [653, 359] width 340 height 69
click at [516, 340] on textarea "NEW THURSDAY DEAL! BOGO PLUGPLAY AT XRAIDED! BUY 1 AIO GET 1 POD! OFFER ON DNA …" at bounding box center [653, 359] width 340 height 69
click at [488, 339] on textarea "EVERY THURSDAY DEAL! BOGO PLUGPLAY AT XRAIDED! BUY 1 AIO GET 1 POD! OFFER ON DN…" at bounding box center [653, 359] width 340 height 69
drag, startPoint x: 644, startPoint y: 338, endPoint x: 749, endPoint y: 337, distance: 105.0
click at [749, 337] on textarea "BOGO PLUGPLAY EVERY THURSDAY DEAL! BOGO PLUGPLAY AT XRAIDED! BUY 1 AIO GET 1 PO…" at bounding box center [653, 359] width 340 height 69
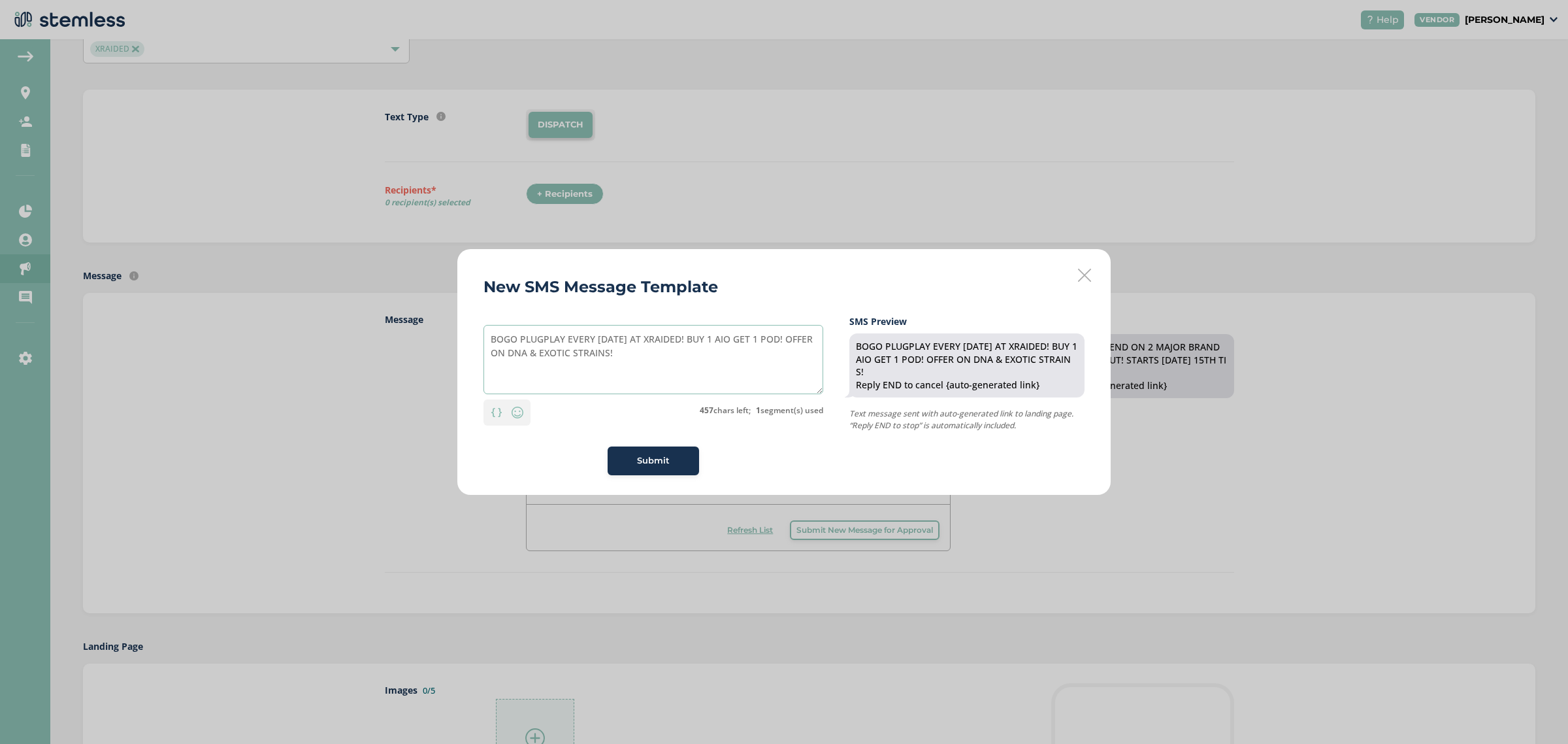
click at [772, 363] on textarea "BOGO PLUGPLAY EVERY THURSDAY AT XRAIDED! BUY 1 AIO GET 1 POD! OFFER ON DNA & EX…" at bounding box center [653, 359] width 340 height 69
type textarea "BOGO PLUGPLAY EVERY THURSDAY AT XRAIDED! BUY 1 AIO GET 1 POD! OFFER ON DNA & EX…"
click at [671, 453] on button "Submit" at bounding box center [653, 460] width 91 height 29
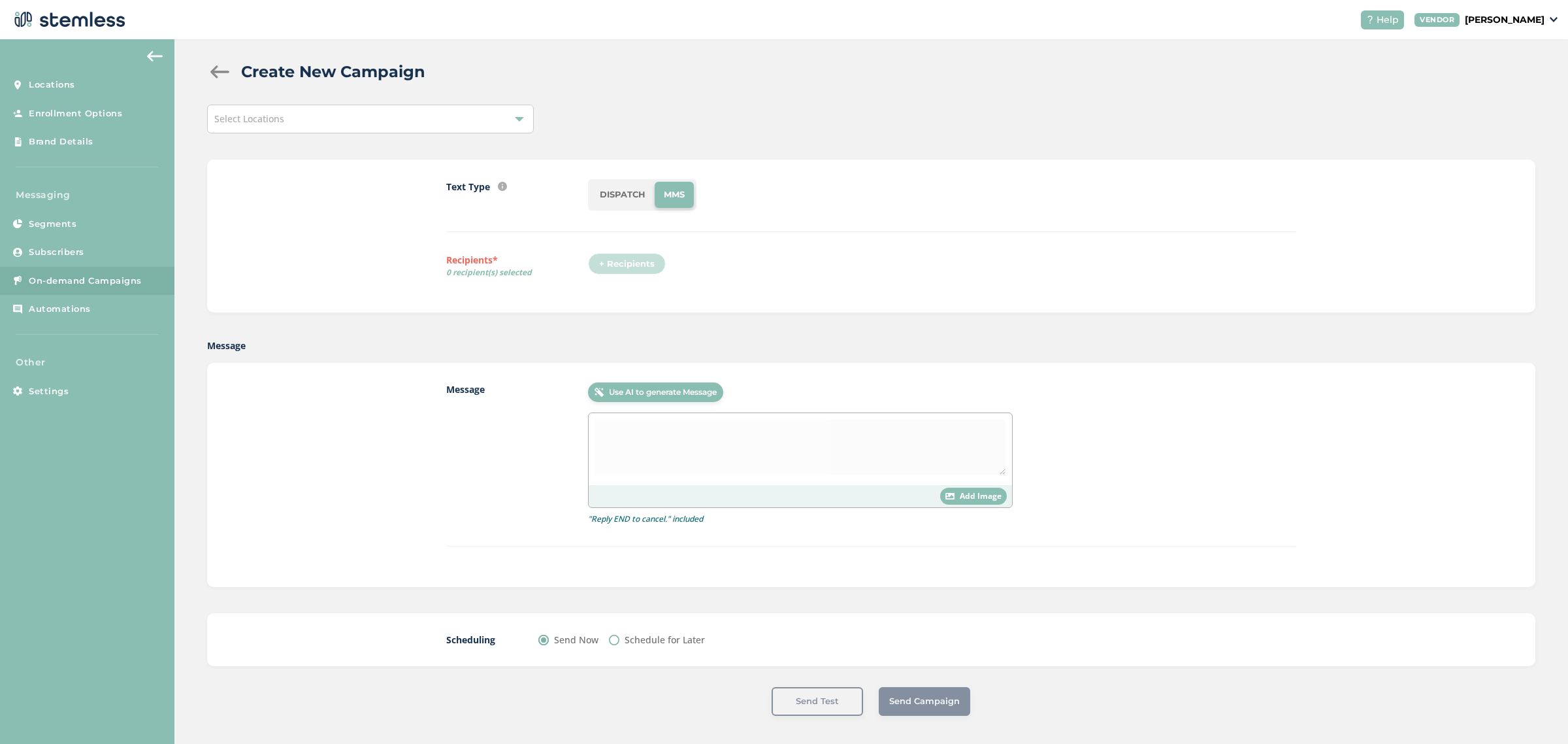
scroll to position [15, 0]
click at [837, 337] on div "Message" at bounding box center [872, 342] width 1328 height 14
click at [888, 449] on div at bounding box center [800, 446] width 423 height 72
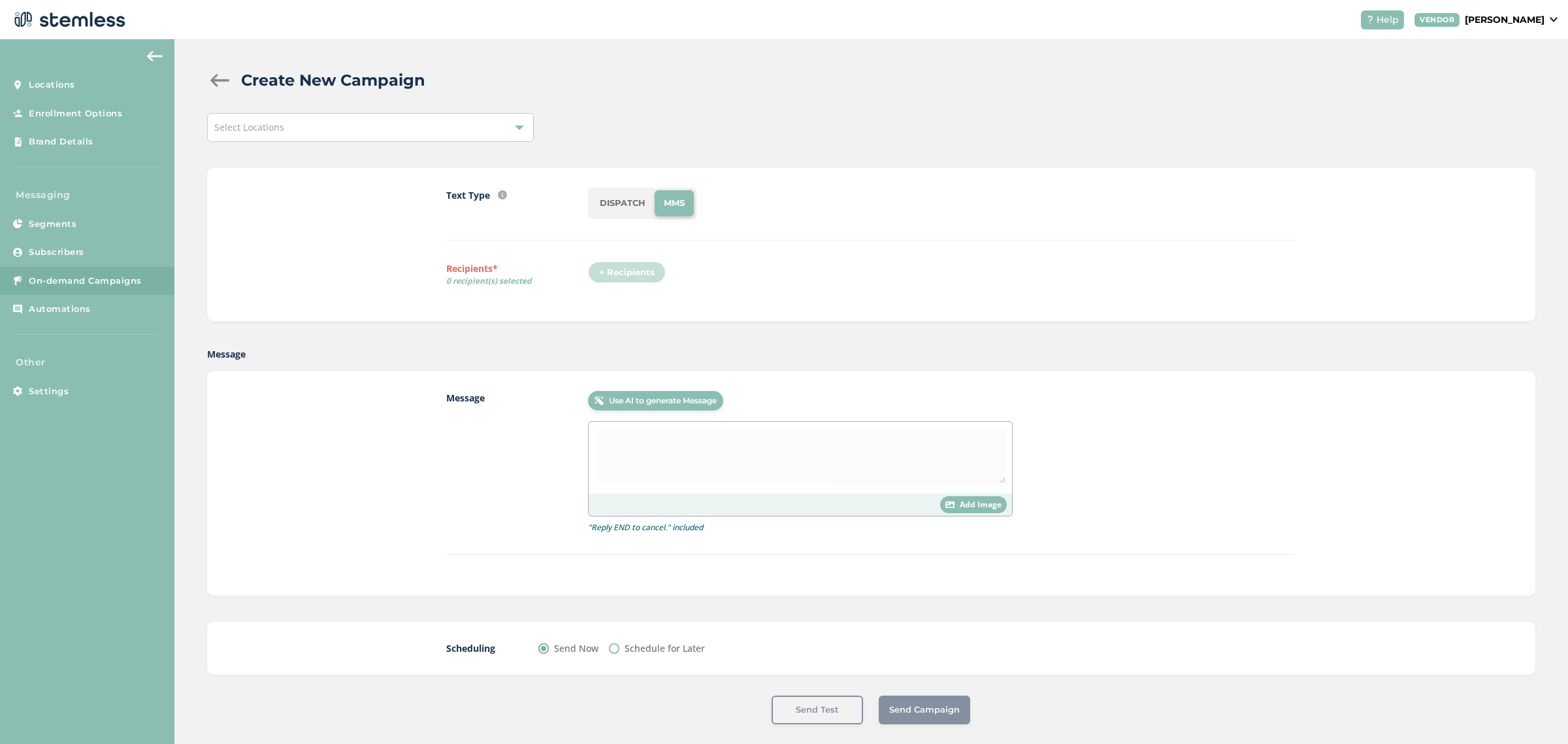
scroll to position [0, 0]
